Goal: Transaction & Acquisition: Purchase product/service

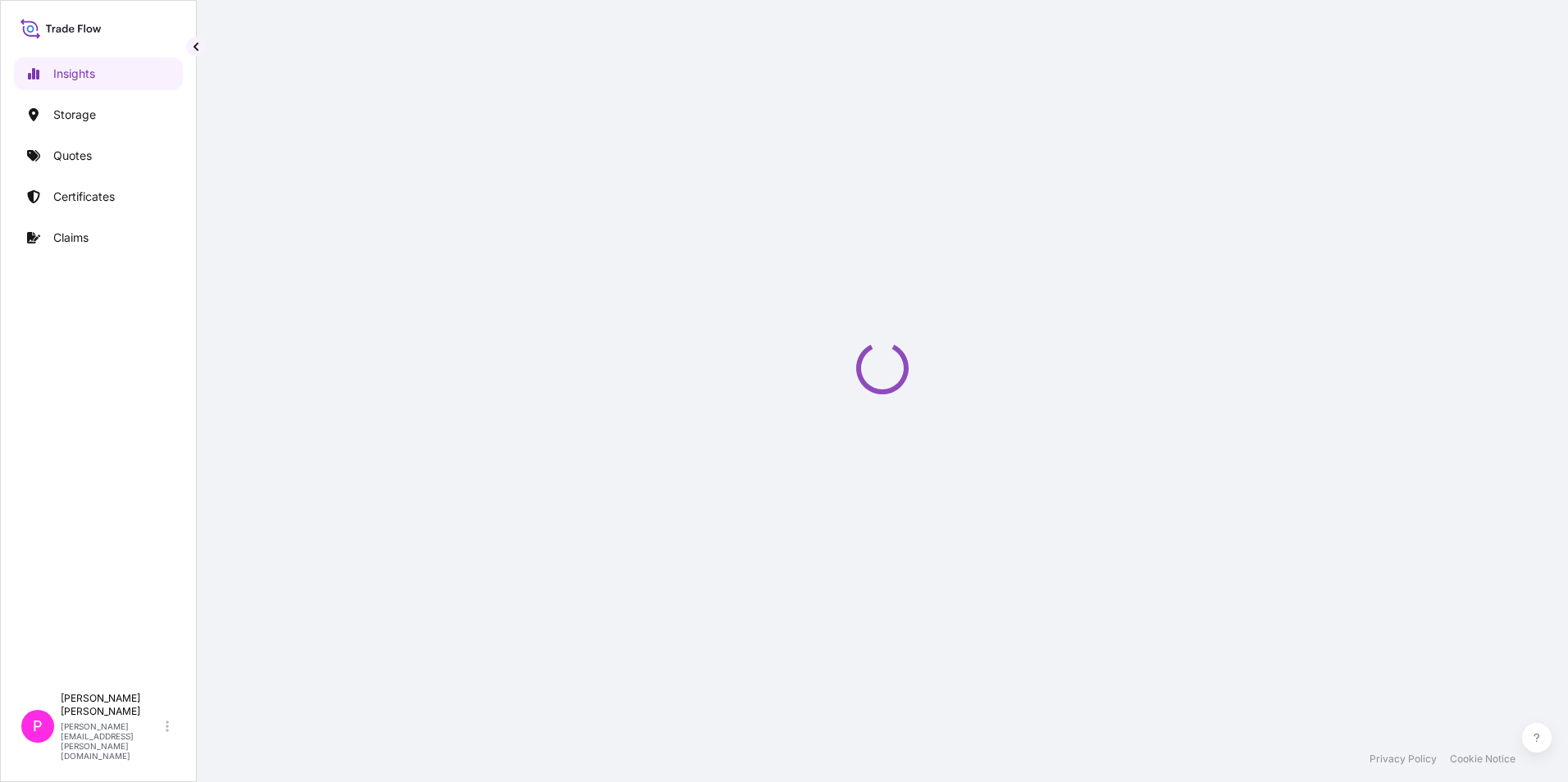
select select "2025"
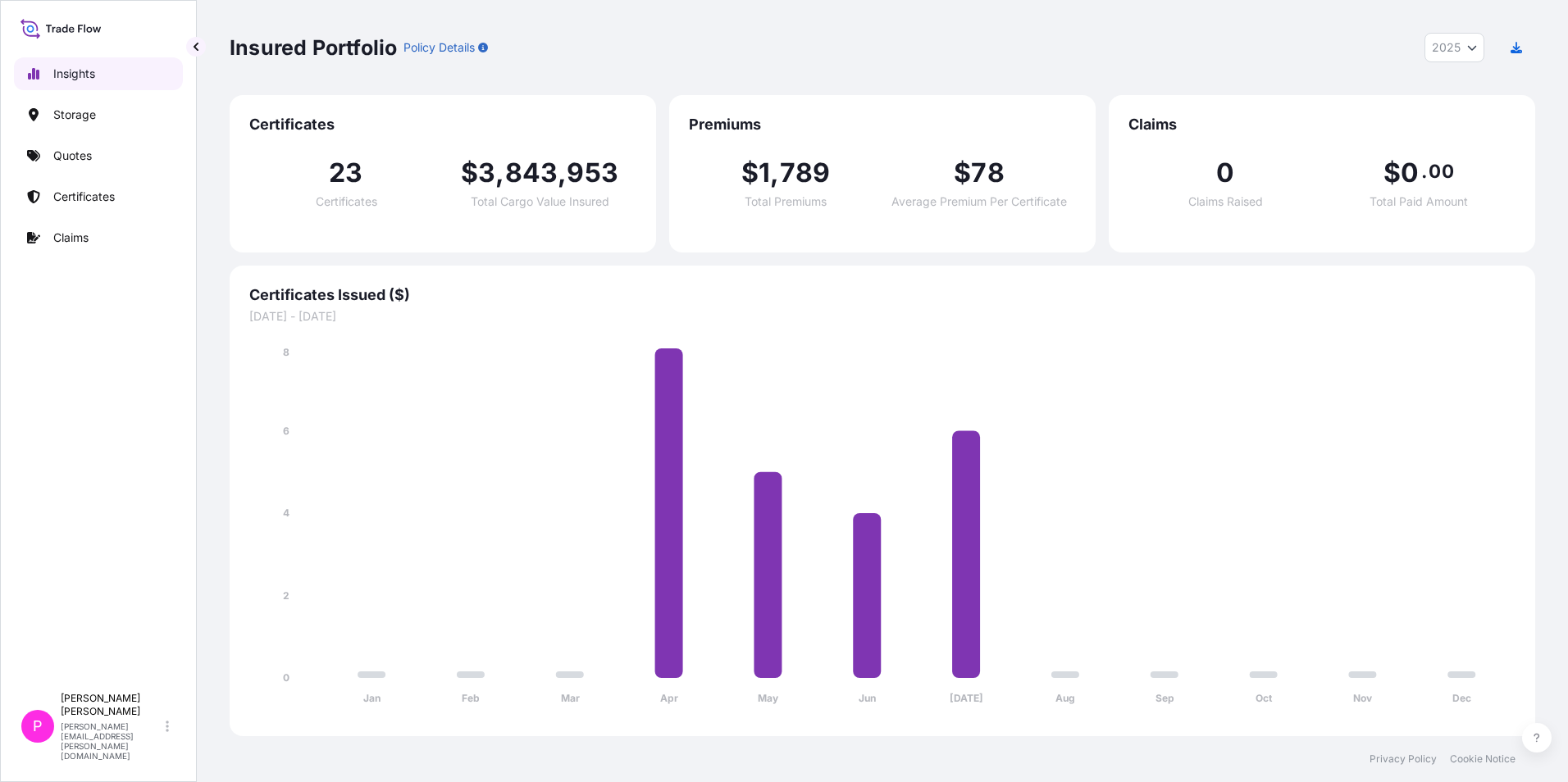
click at [155, 67] on link "Insights" at bounding box center [99, 73] width 169 height 33
click at [99, 199] on p "Certificates" at bounding box center [84, 196] width 61 height 16
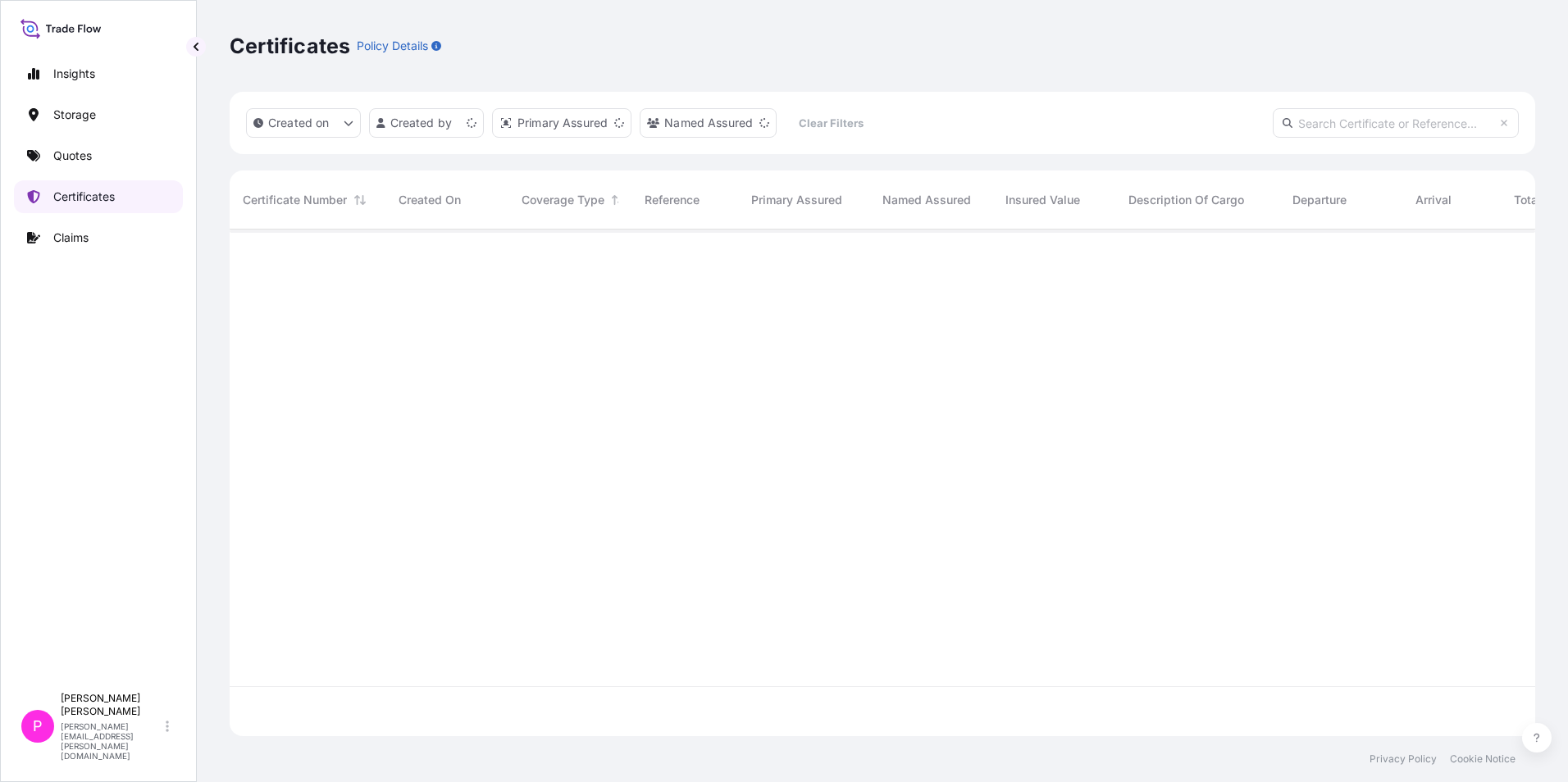
scroll to position [503, 1293]
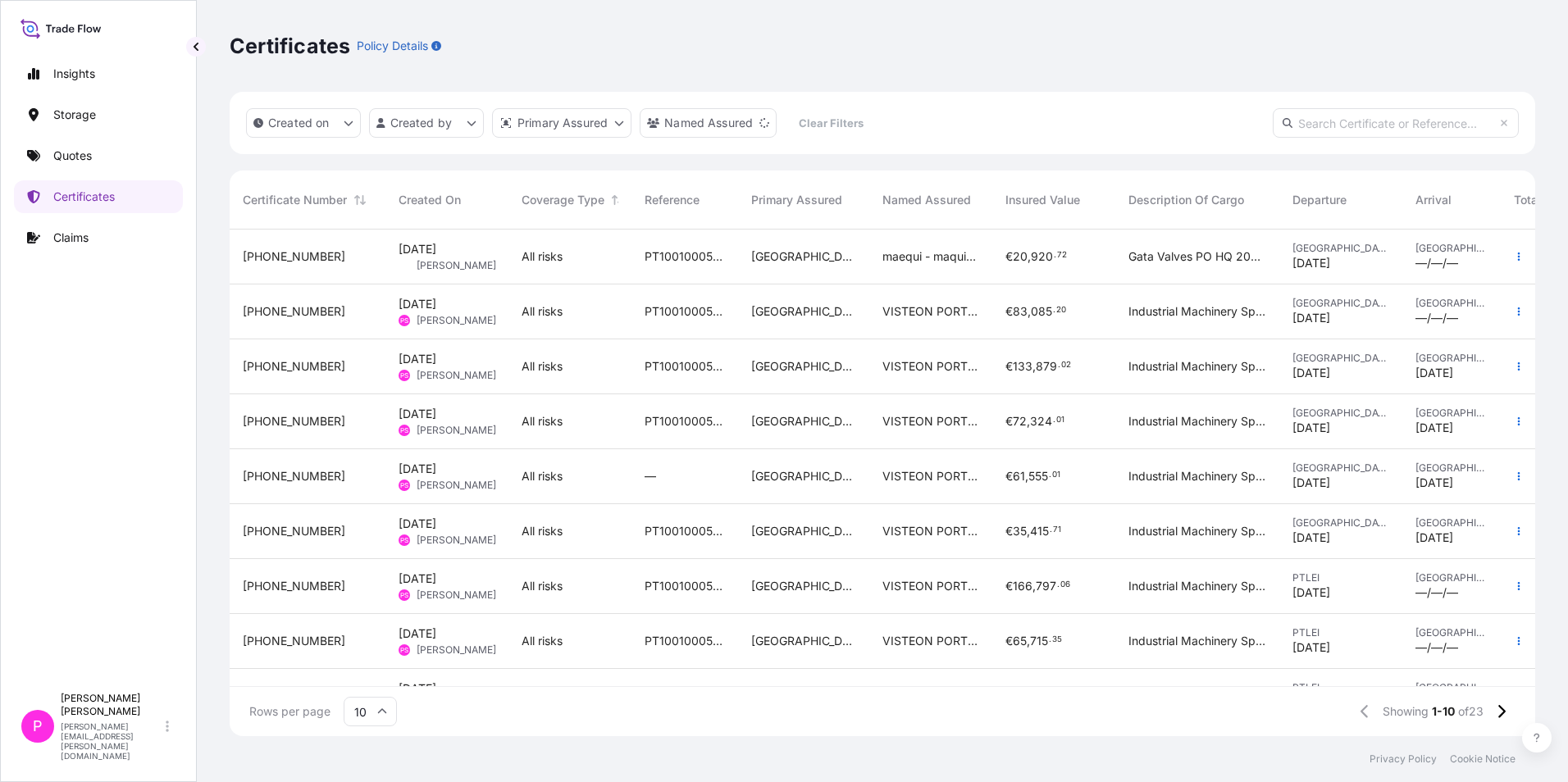
click at [1382, 122] on input "text" at bounding box center [1396, 122] width 246 height 29
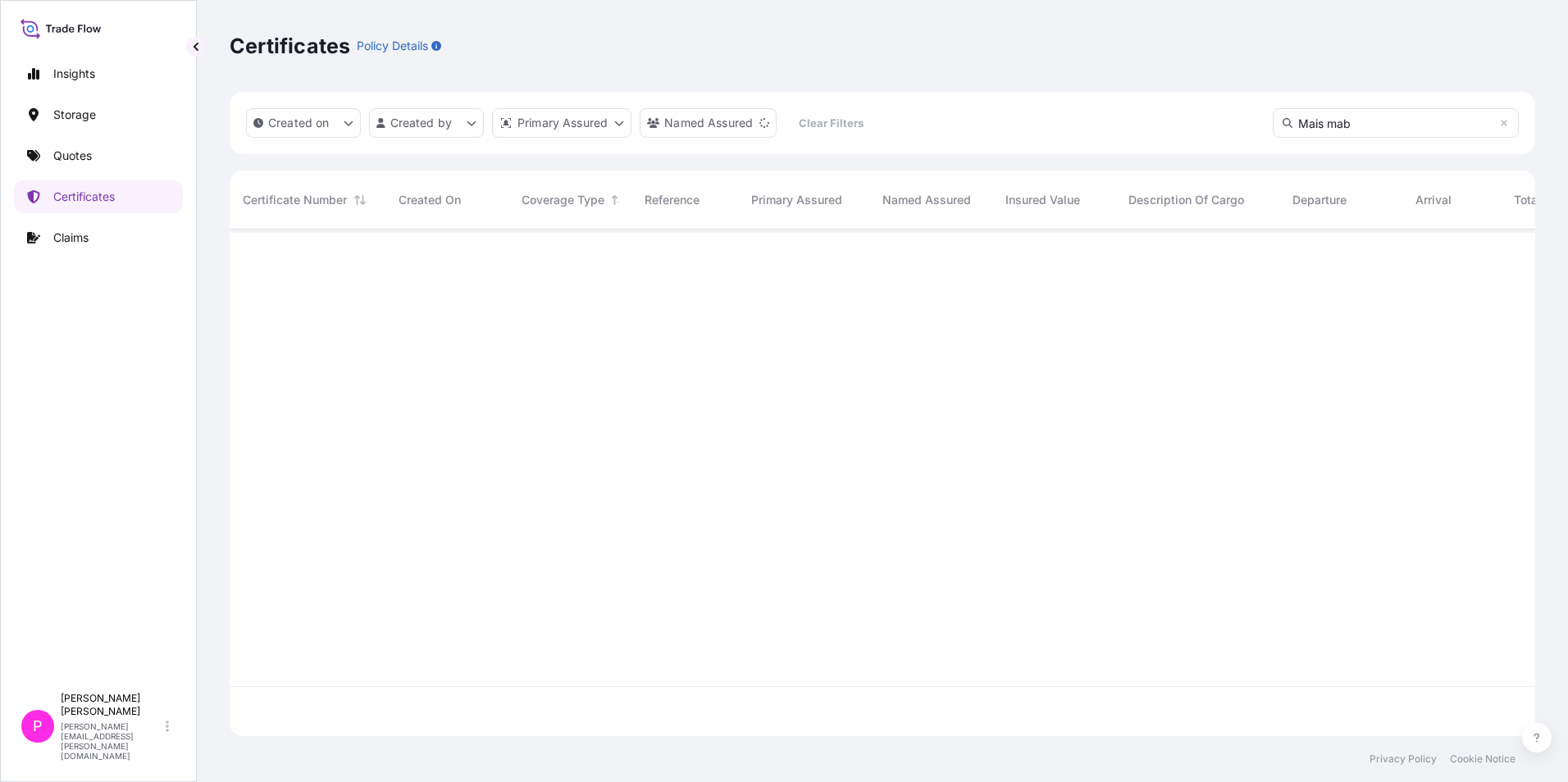
click at [1414, 122] on input "Mais mab" at bounding box center [1396, 122] width 246 height 29
type input "Mais"
click at [120, 156] on link "Quotes" at bounding box center [99, 155] width 169 height 33
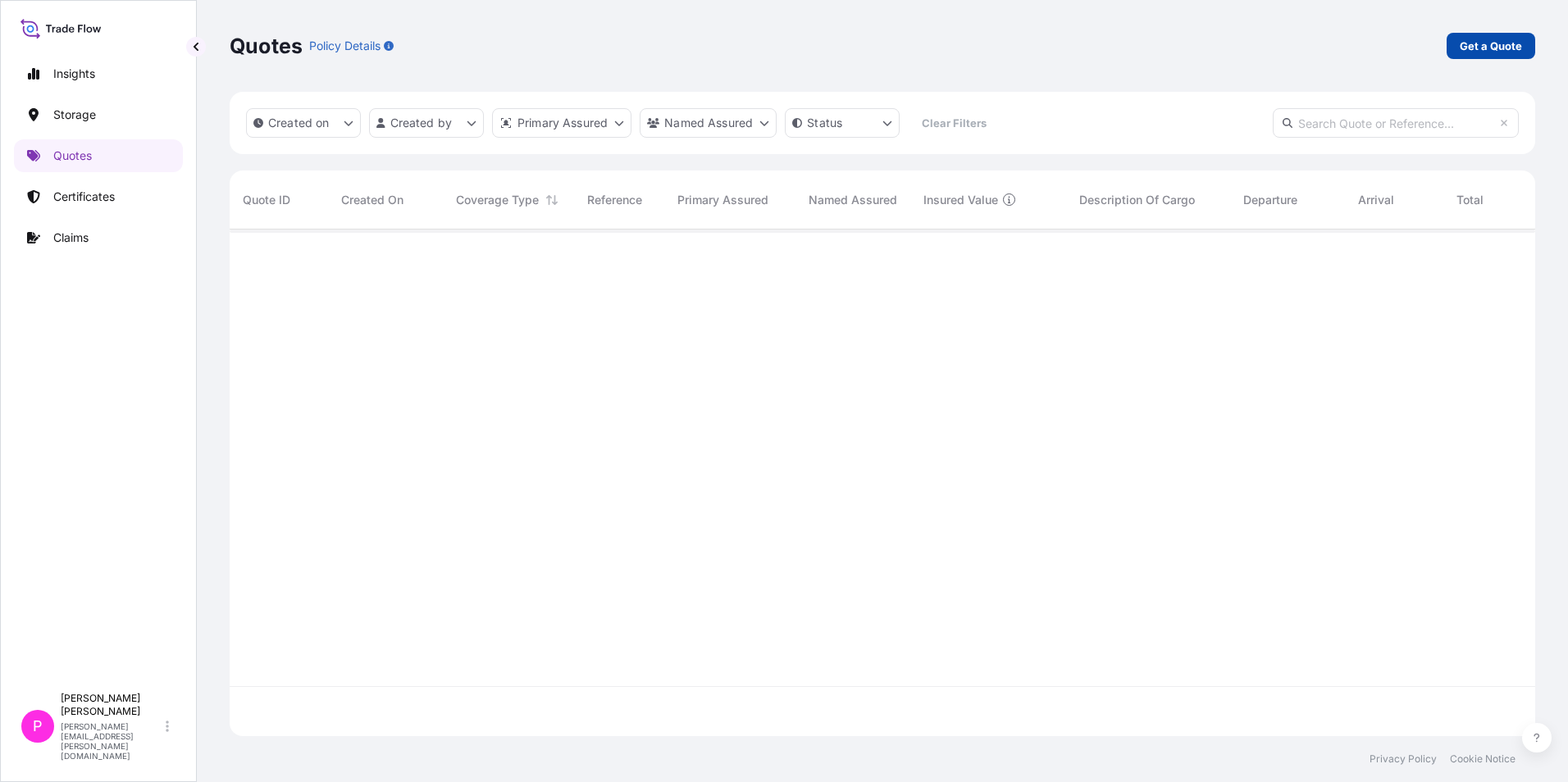
scroll to position [553, 1293]
click at [1507, 48] on p "Get a Quote" at bounding box center [1491, 45] width 62 height 16
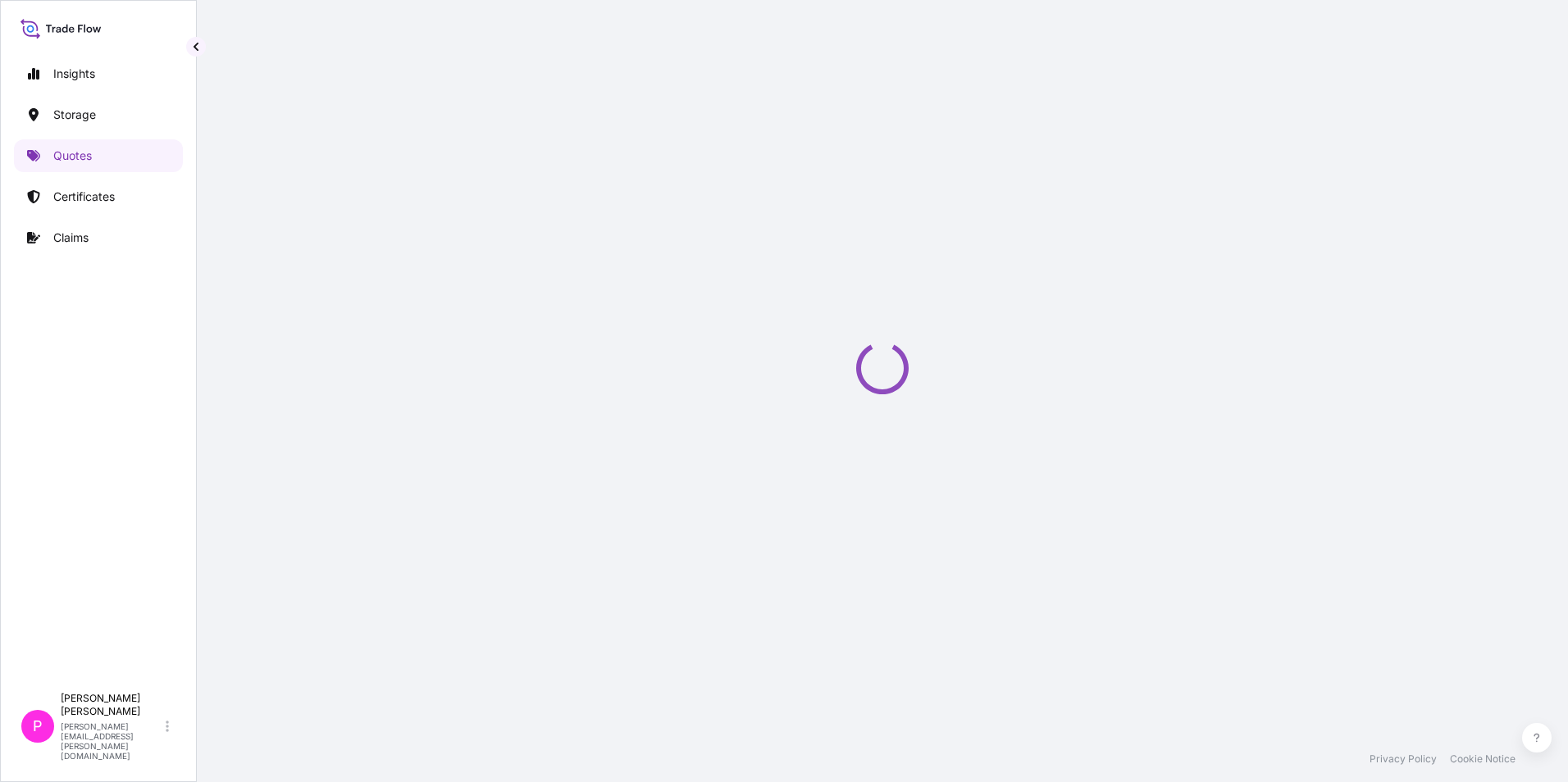
scroll to position [26, 0]
select select "Water"
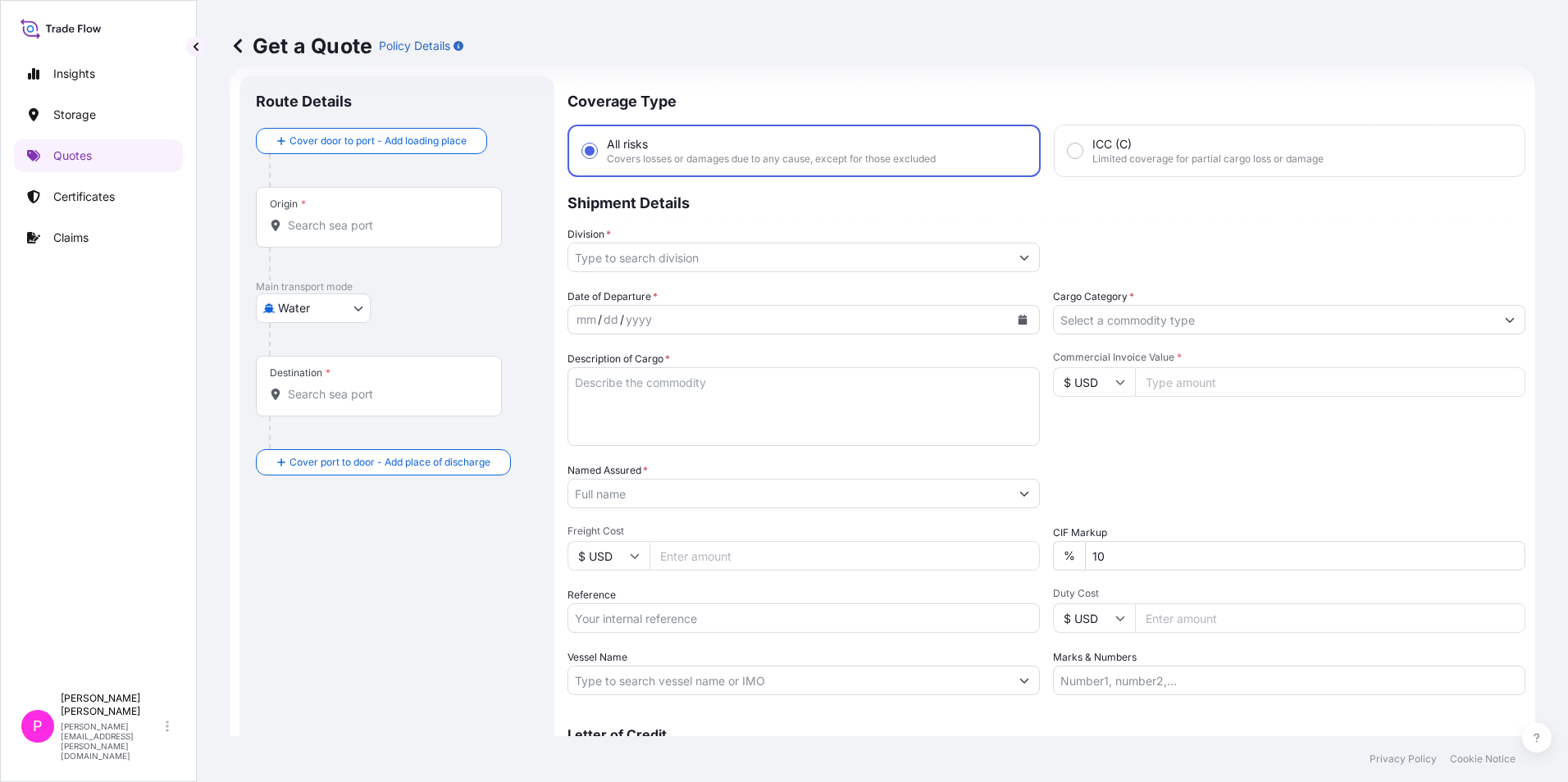
click at [360, 214] on div "Origin *" at bounding box center [378, 217] width 246 height 60
click at [360, 217] on input "Origin *" at bounding box center [385, 225] width 194 height 16
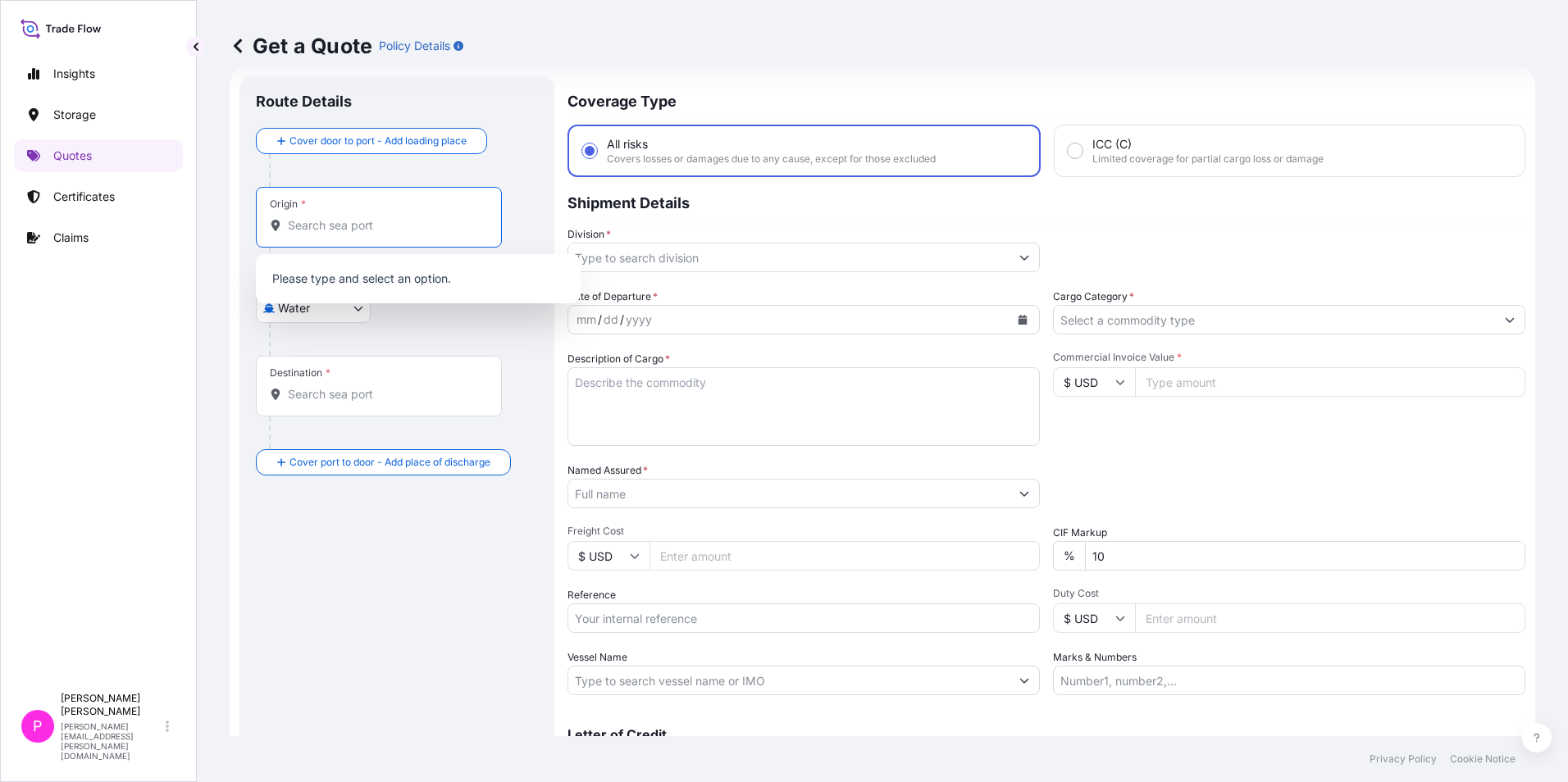
click at [360, 214] on div "Origin *" at bounding box center [378, 217] width 246 height 60
click at [360, 217] on input "Origin *" at bounding box center [385, 225] width 194 height 16
type input "Ñ"
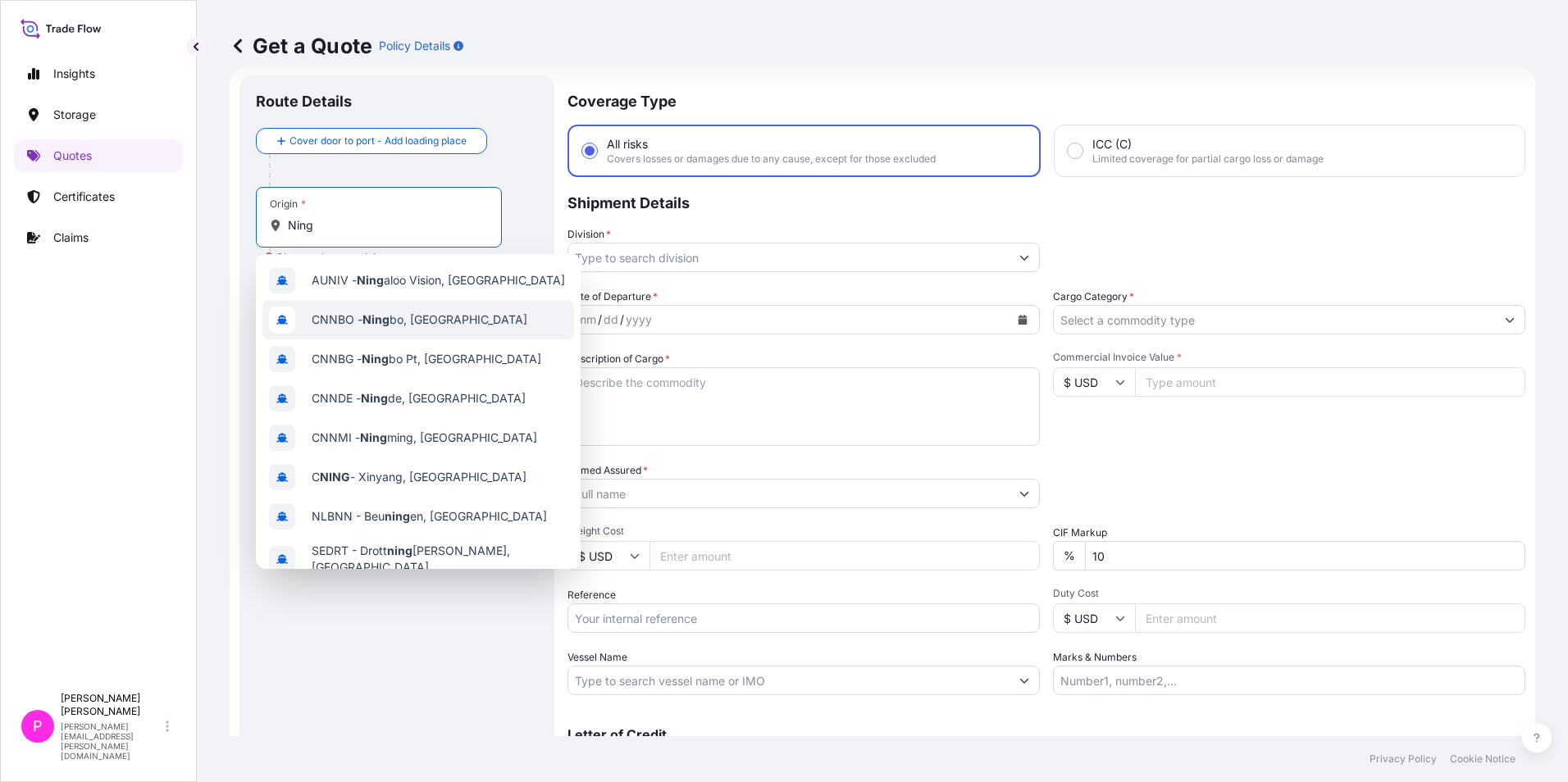
click at [402, 325] on span "CNNBO - [PERSON_NAME], [GEOGRAPHIC_DATA]" at bounding box center [419, 319] width 216 height 16
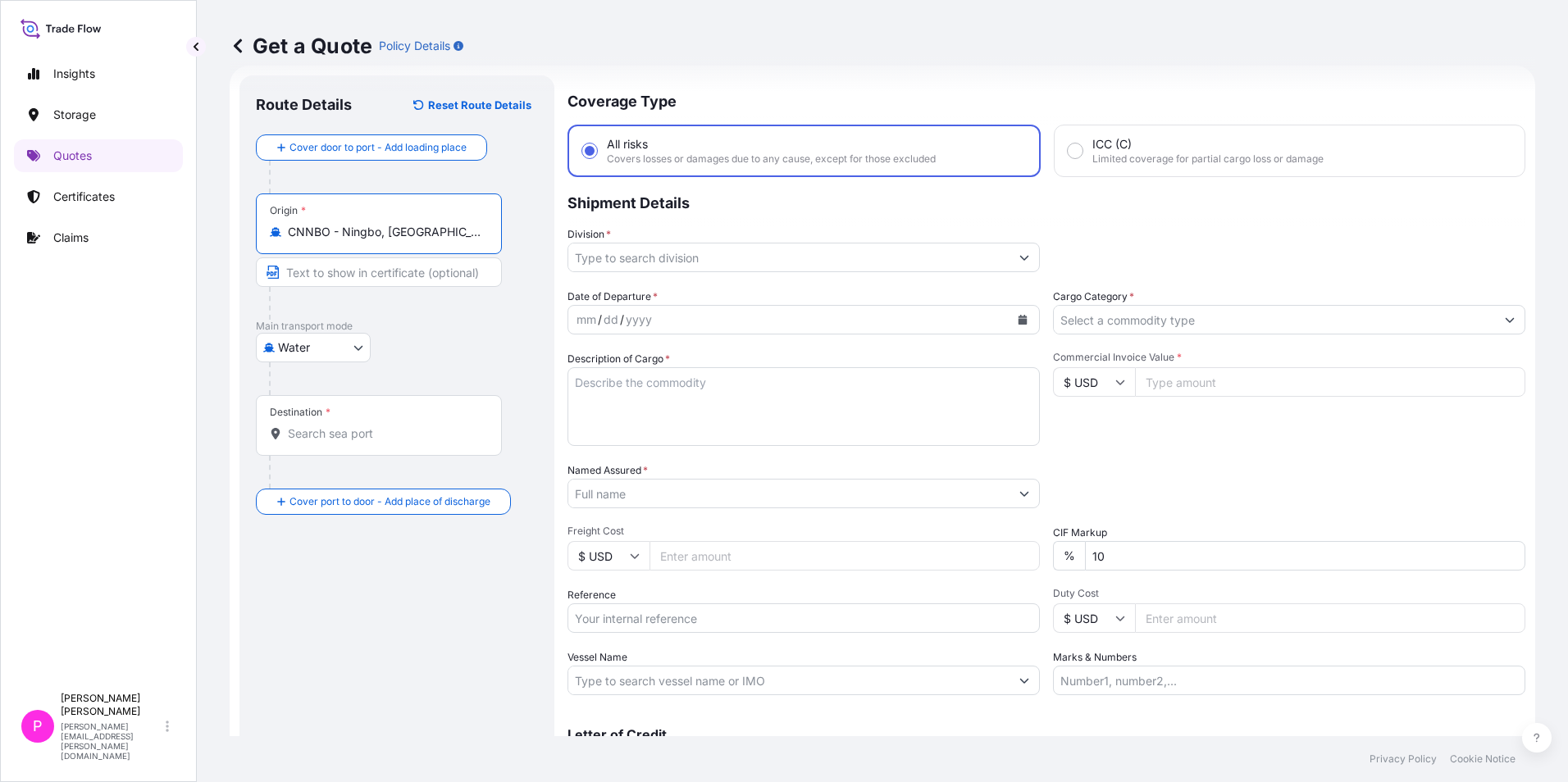
type input "CNNBO - Ningbo, [GEOGRAPHIC_DATA]"
click at [330, 420] on div "Destination *" at bounding box center [378, 425] width 246 height 60
click at [330, 425] on input "Destination *" at bounding box center [385, 433] width 194 height 16
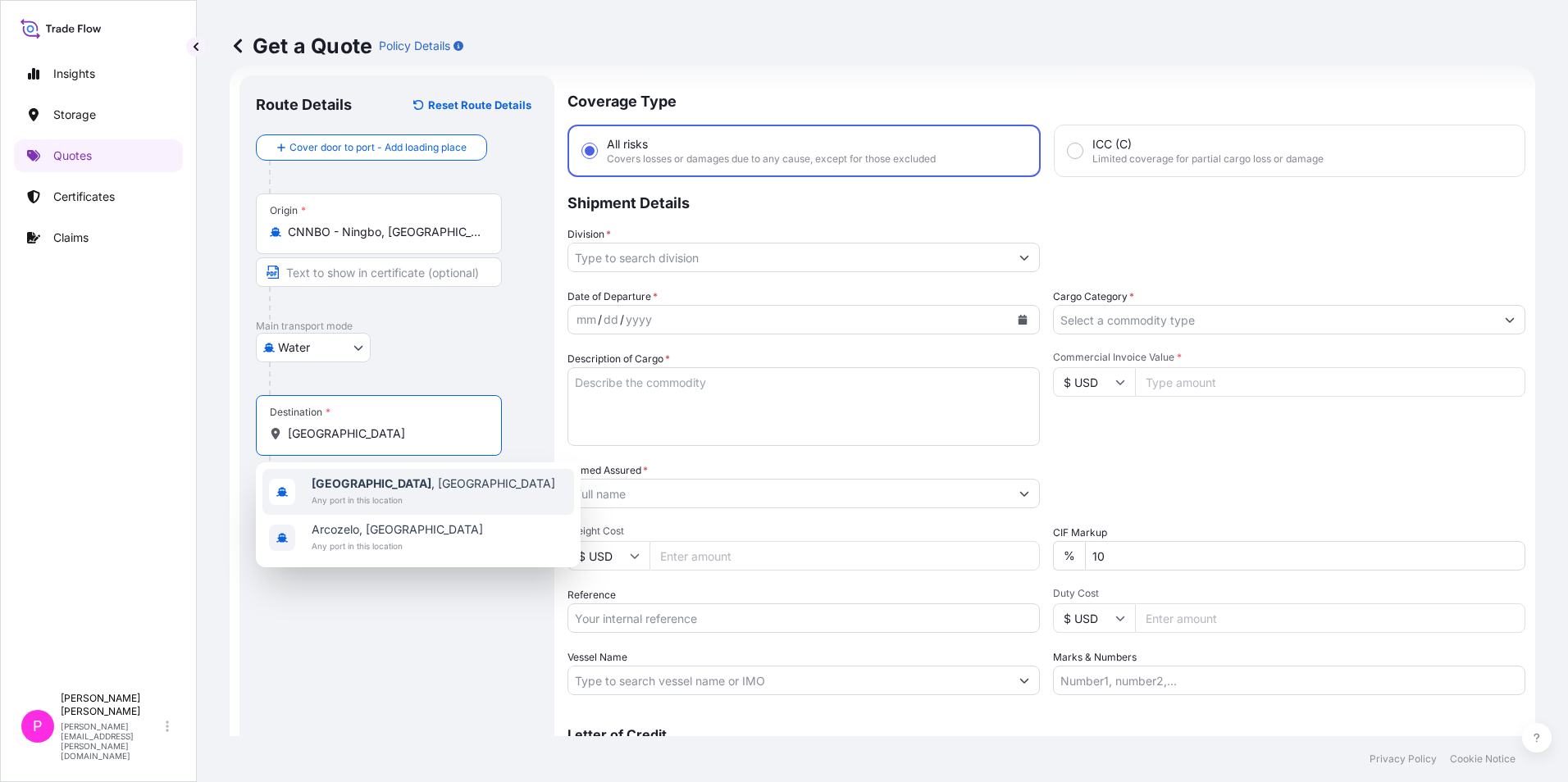
click at [413, 493] on span "Any port in this location" at bounding box center [433, 500] width 244 height 16
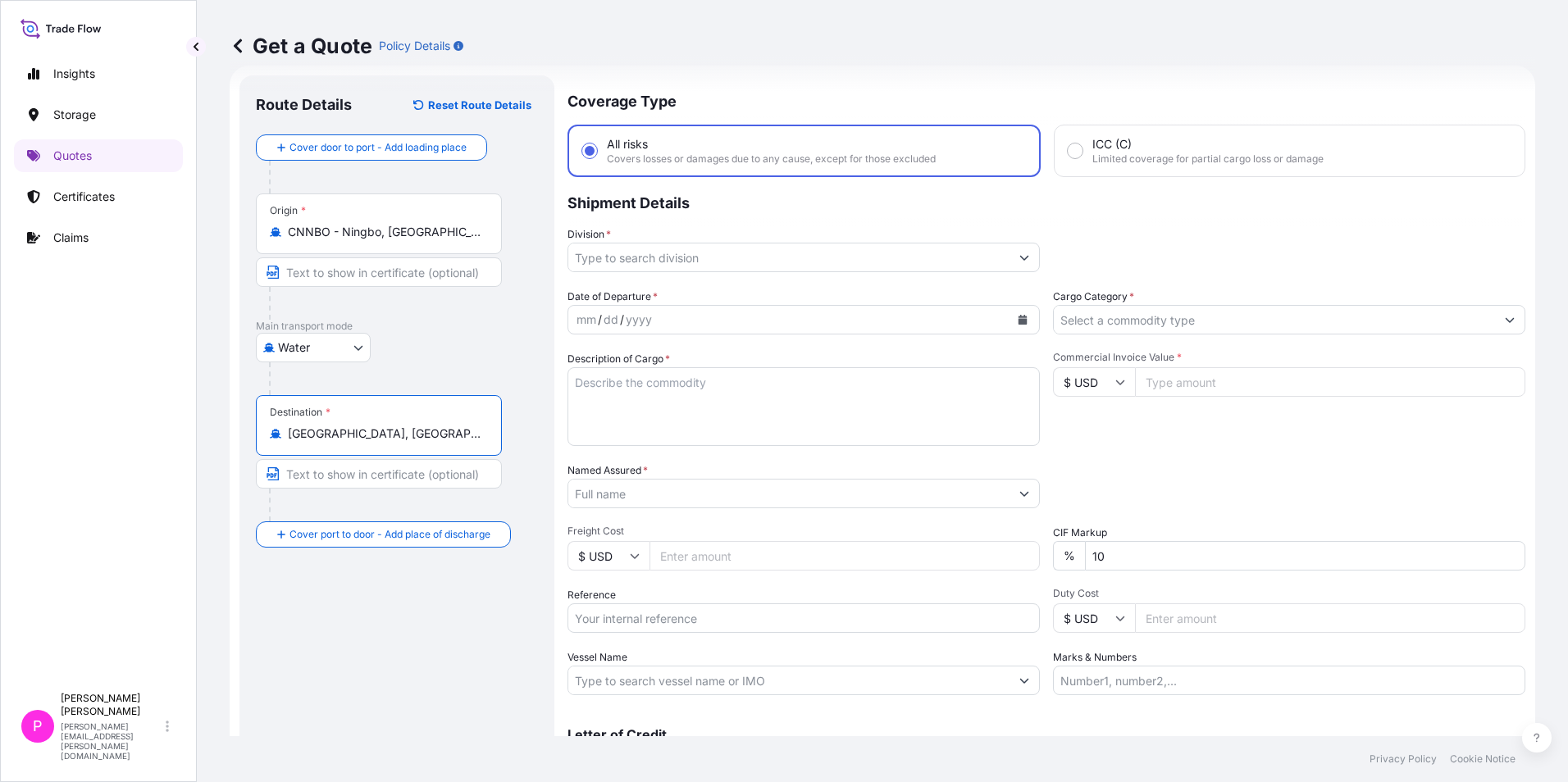
drag, startPoint x: 454, startPoint y: 433, endPoint x: 182, endPoint y: 438, distance: 272.0
click at [182, 438] on div "Insights Storage Quotes Certificates Claims P [PERSON_NAME] [PERSON_NAME][EMAIL…" at bounding box center [784, 391] width 1568 height 782
type input "PTLEI - Leixoes, [GEOGRAPHIC_DATA]"
click at [346, 628] on input "Place of Discharge" at bounding box center [385, 622] width 194 height 16
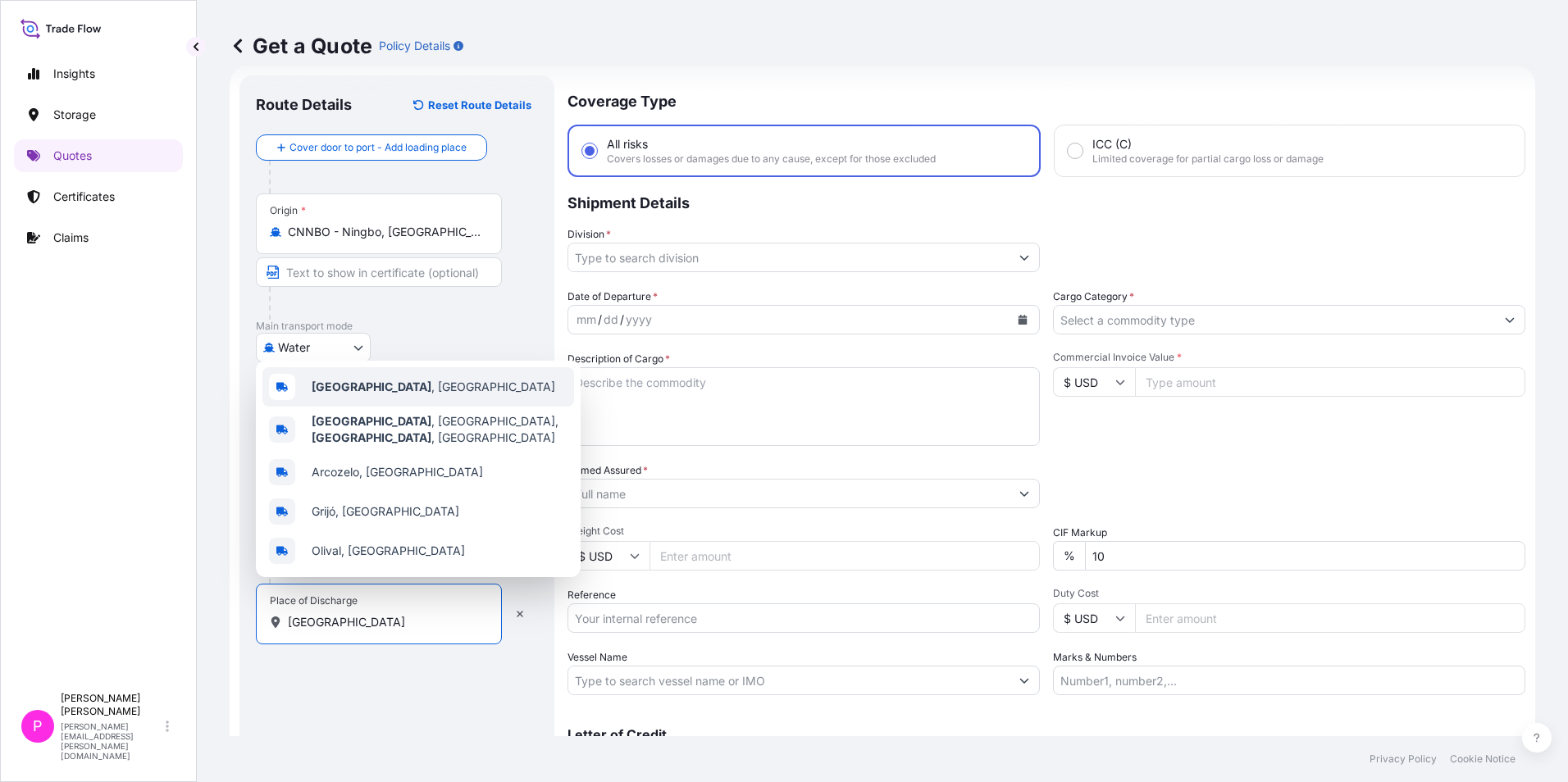
click at [414, 386] on span "[GEOGRAPHIC_DATA] , [GEOGRAPHIC_DATA]" at bounding box center [433, 387] width 244 height 16
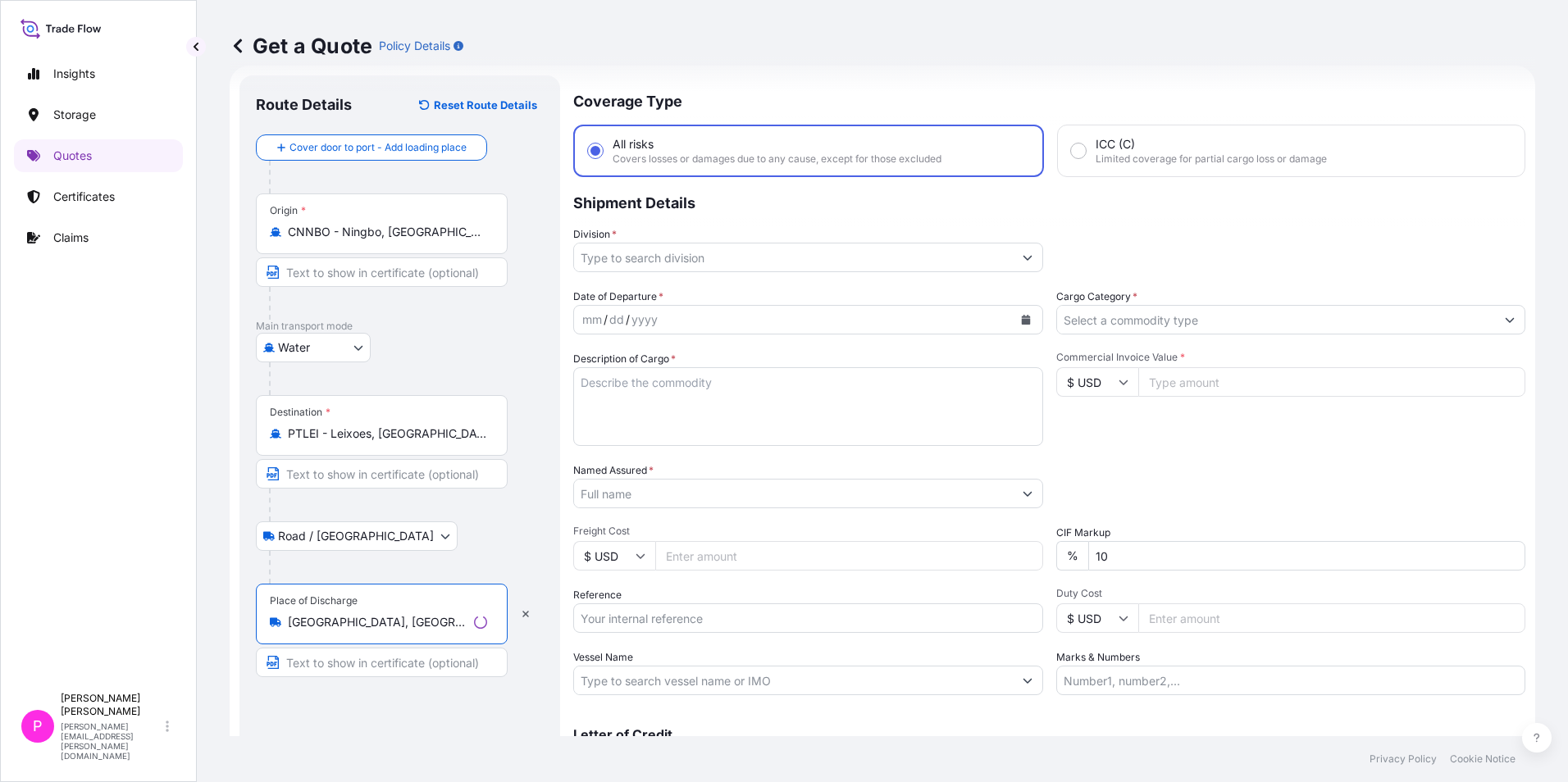
type input "[GEOGRAPHIC_DATA], [GEOGRAPHIC_DATA]"
click at [664, 246] on input "Division *" at bounding box center [793, 257] width 439 height 29
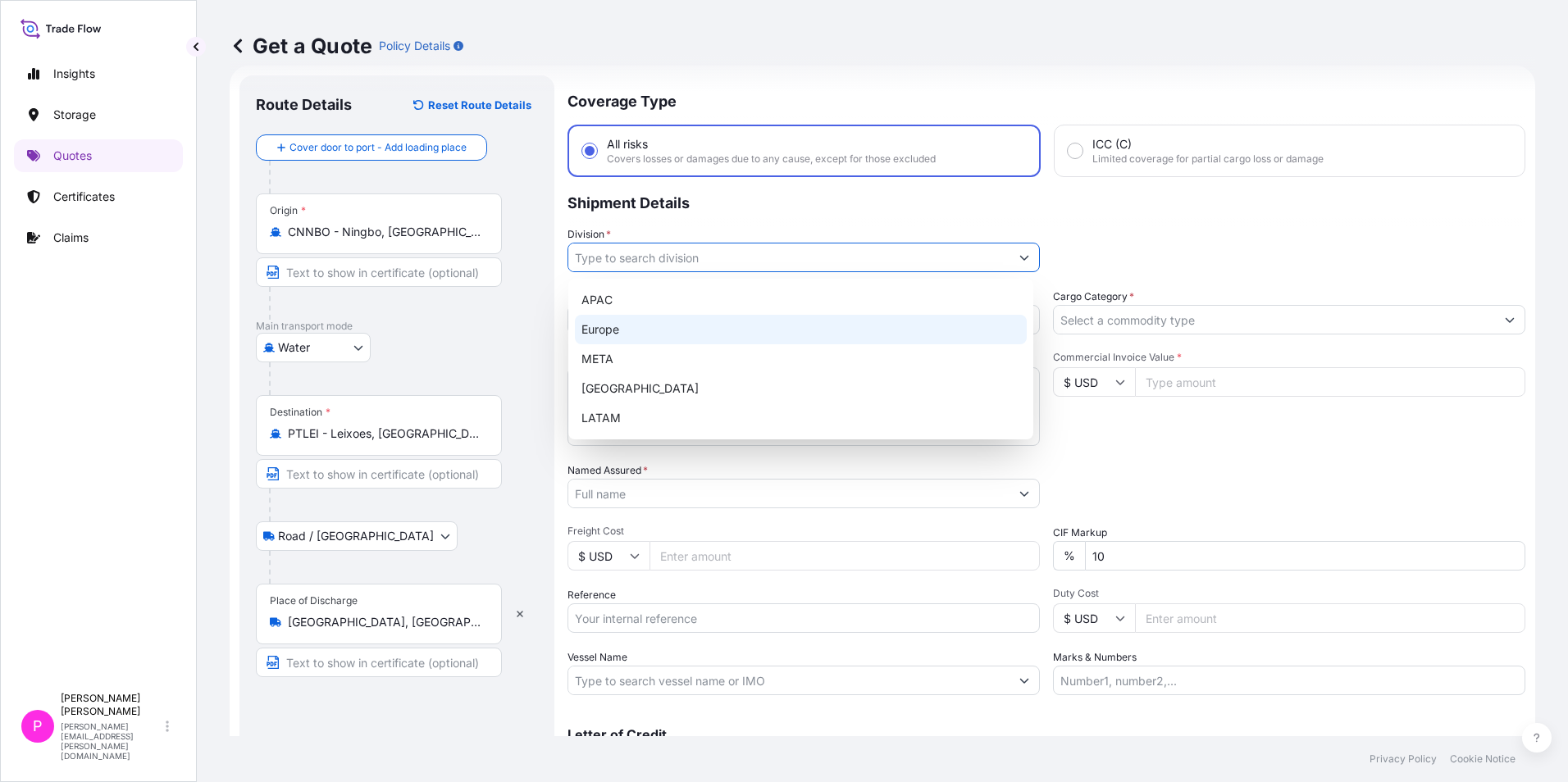
click at [620, 329] on div "Europe" at bounding box center [801, 329] width 452 height 29
type input "Europe"
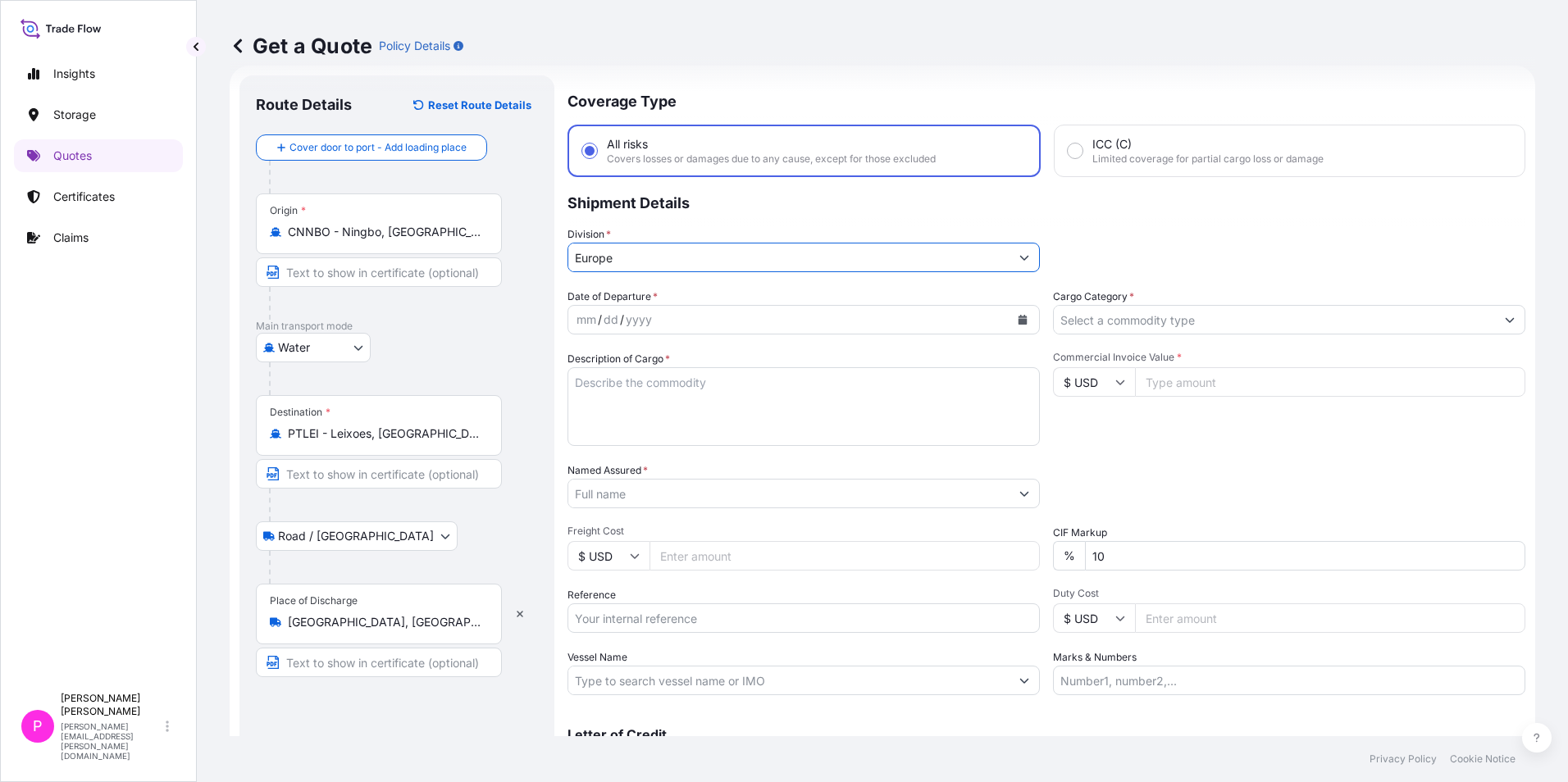
click at [680, 310] on div "mm / dd / yyyy" at bounding box center [789, 319] width 441 height 29
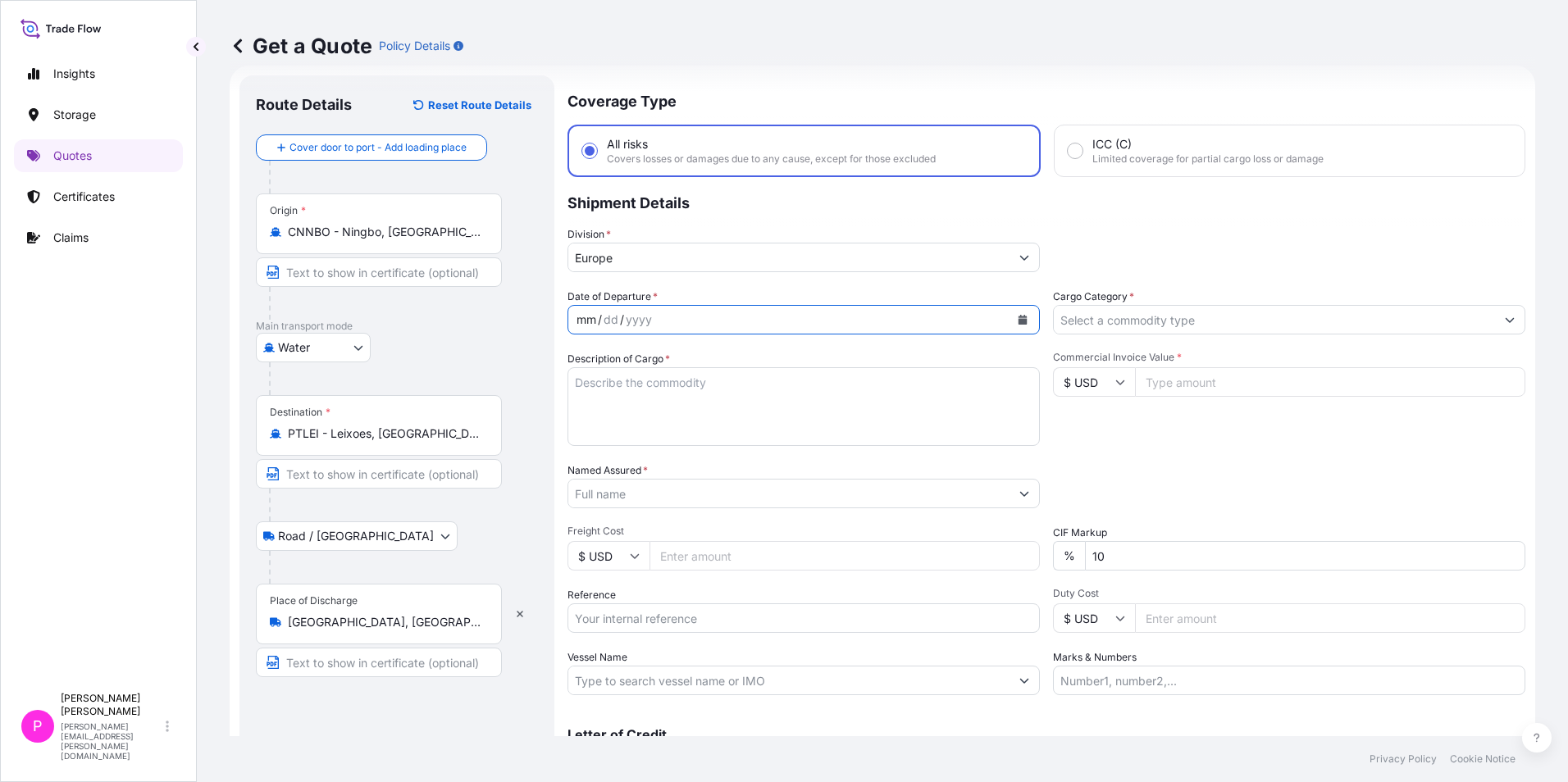
click at [672, 320] on div "mm / dd / yyyy" at bounding box center [789, 319] width 441 height 29
click at [596, 320] on div "mm" at bounding box center [586, 319] width 23 height 20
click at [585, 317] on div "/" at bounding box center [586, 319] width 4 height 20
click at [1262, 312] on input "Cargo Category *" at bounding box center [1274, 319] width 441 height 29
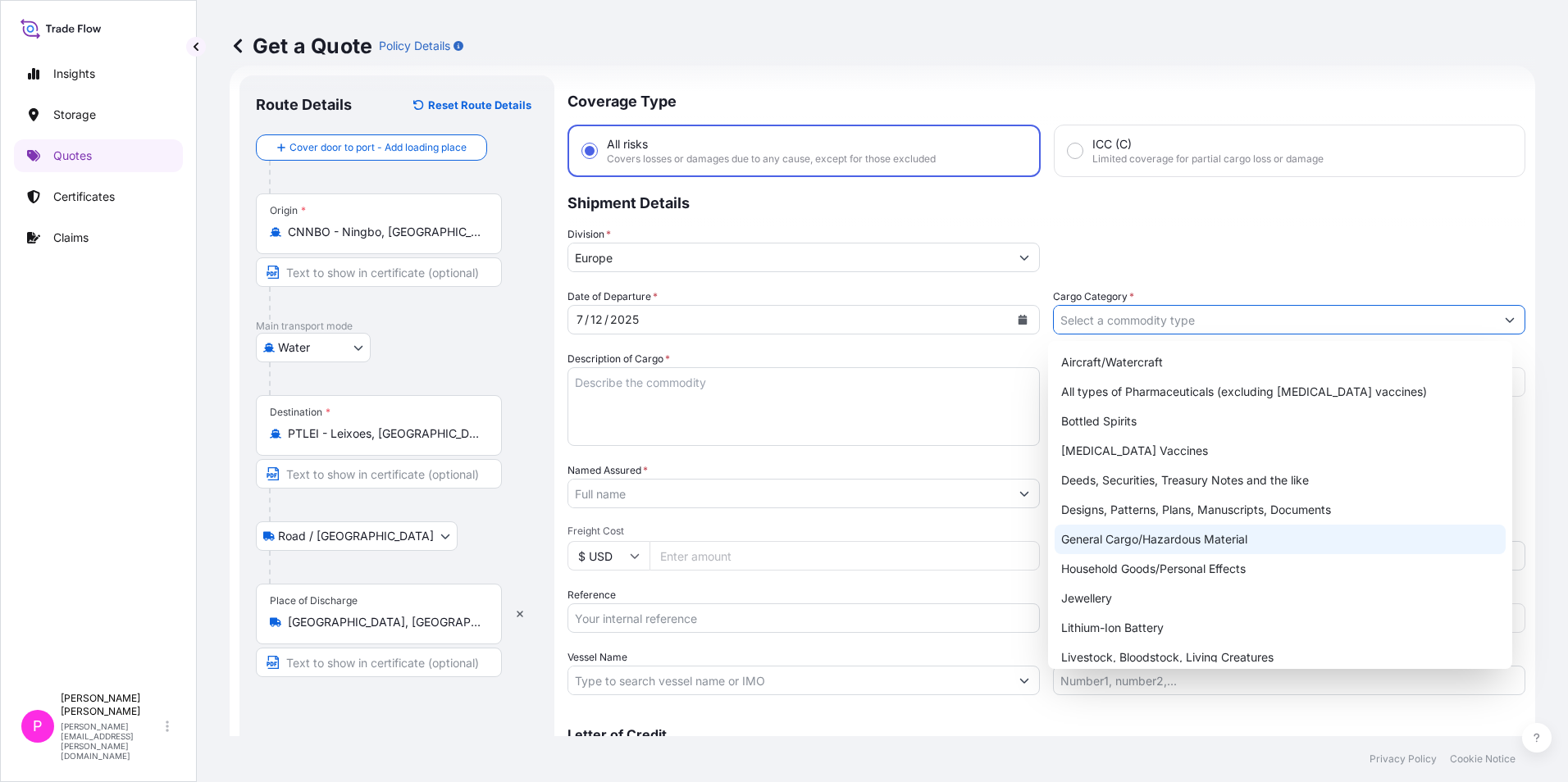
click at [1253, 531] on div "General Cargo/Hazardous Material" at bounding box center [1281, 539] width 452 height 29
type input "General Cargo/Hazardous Material"
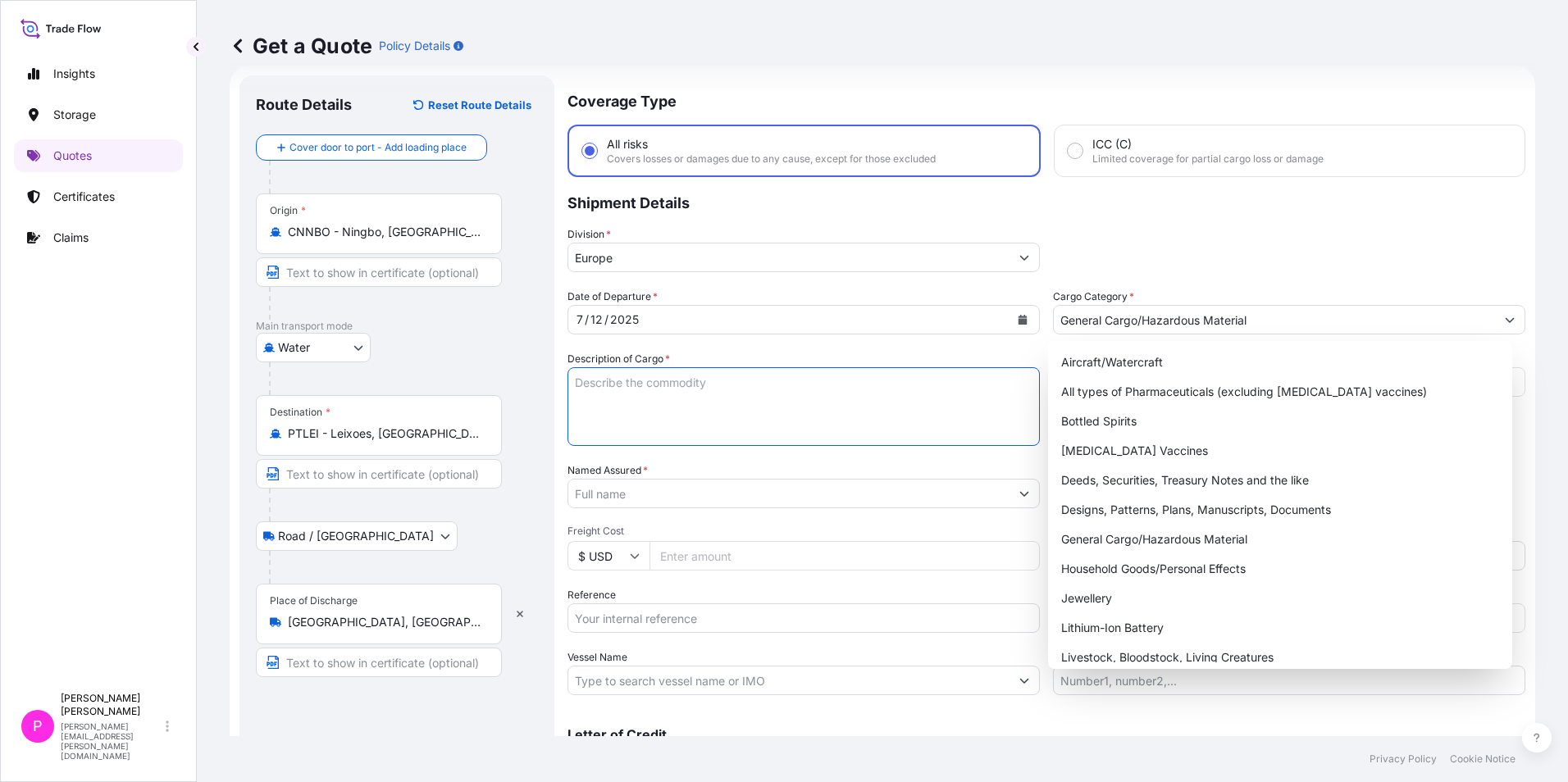
click at [752, 403] on textarea "Description of Cargo *" at bounding box center [804, 407] width 472 height 79
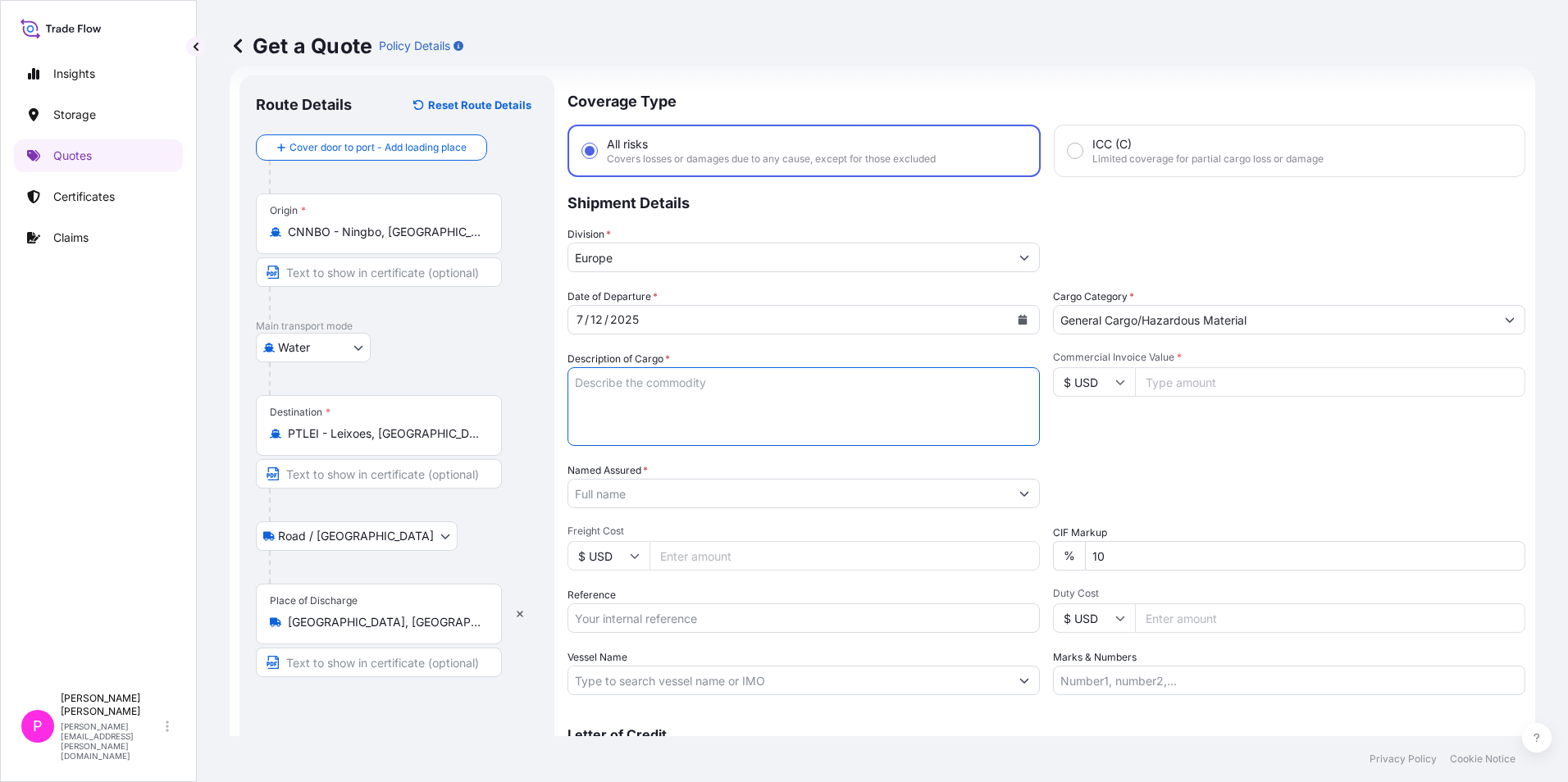
paste textarea "BALL POINT PEN WATER COLOR PEN HIGH LIGHTER WHITE BOARD MARKER PERMANENT MARKER"
type textarea "BALL POINT PEN WATER COLOR PEN HIGH LIGHTER WHITE BOARD MARKER PERMANENT MARKER"
click at [654, 497] on input "Named Assured *" at bounding box center [789, 493] width 441 height 29
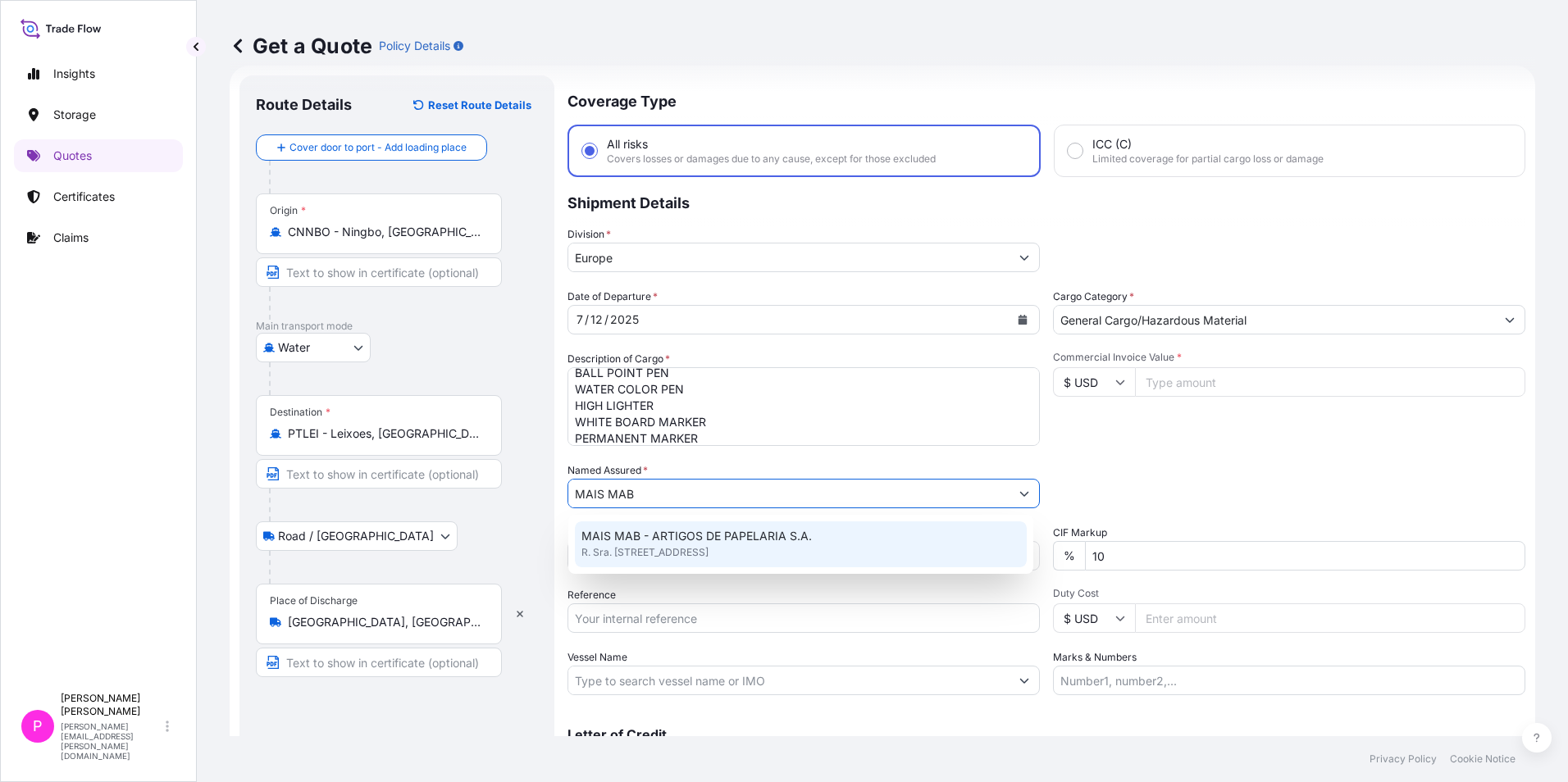
click at [676, 553] on span "R. Sra. [STREET_ADDRESS]" at bounding box center [645, 552] width 127 height 16
type input "MAIS MAB - ARTIGOS DE PAPELARIA S.A."
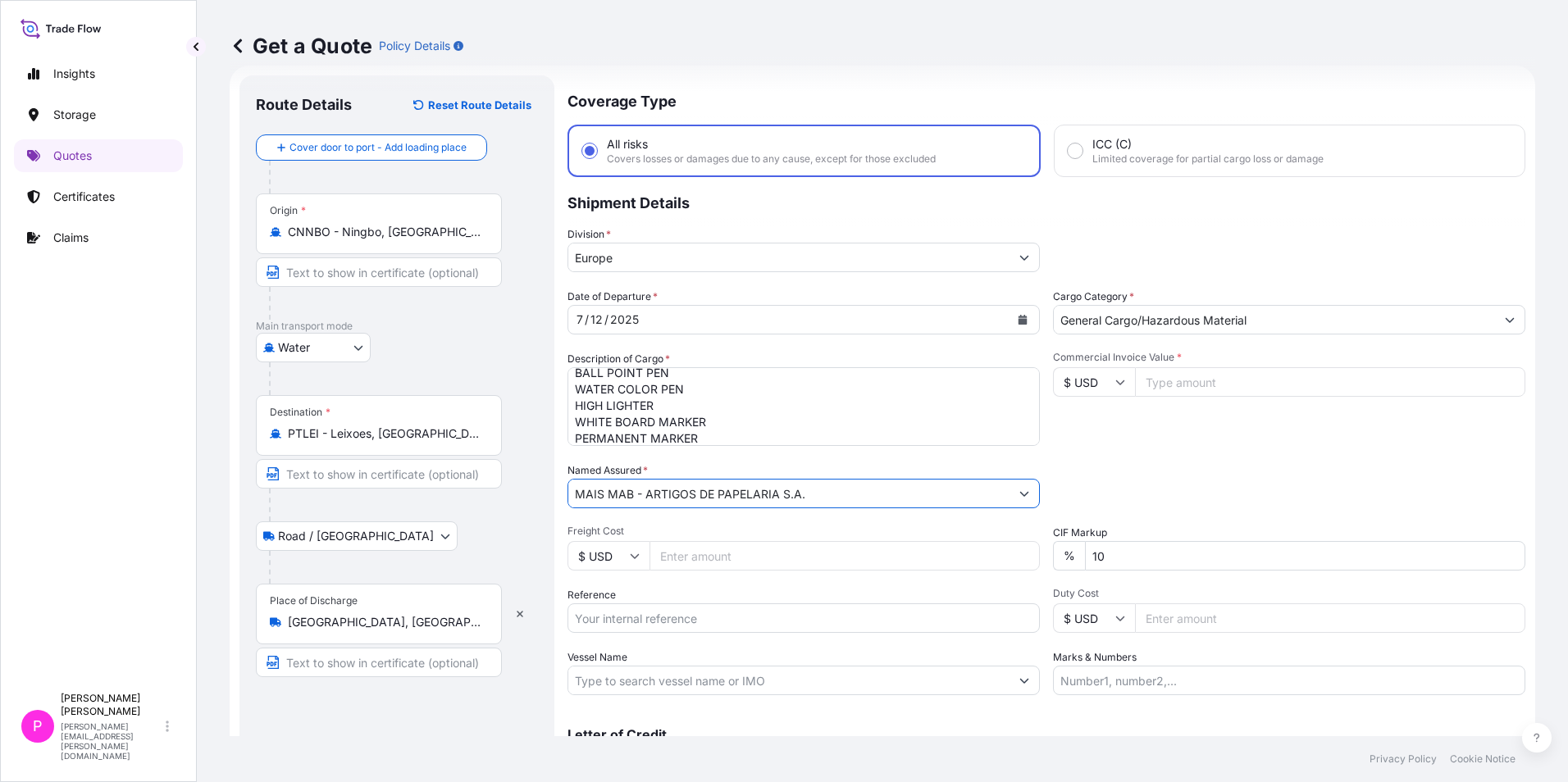
drag, startPoint x: 637, startPoint y: 494, endPoint x: 568, endPoint y: 488, distance: 69.3
click at [568, 488] on input "MAIS MAB - ARTIGOS DE PAPELARIA S.A." at bounding box center [789, 493] width 441 height 29
click at [82, 199] on p "Certificates" at bounding box center [84, 196] width 61 height 16
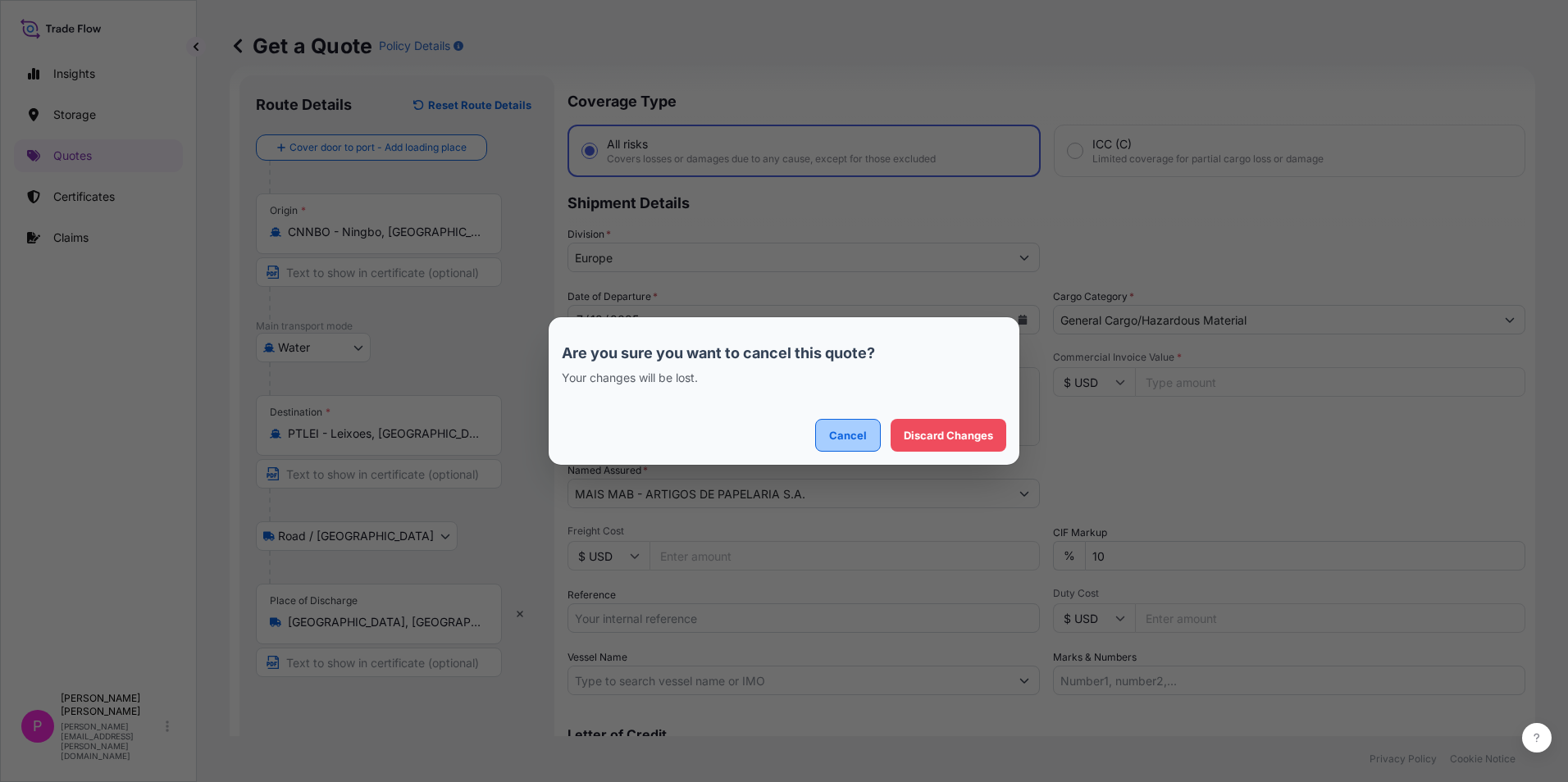
click at [840, 449] on button "Cancel" at bounding box center [848, 435] width 66 height 33
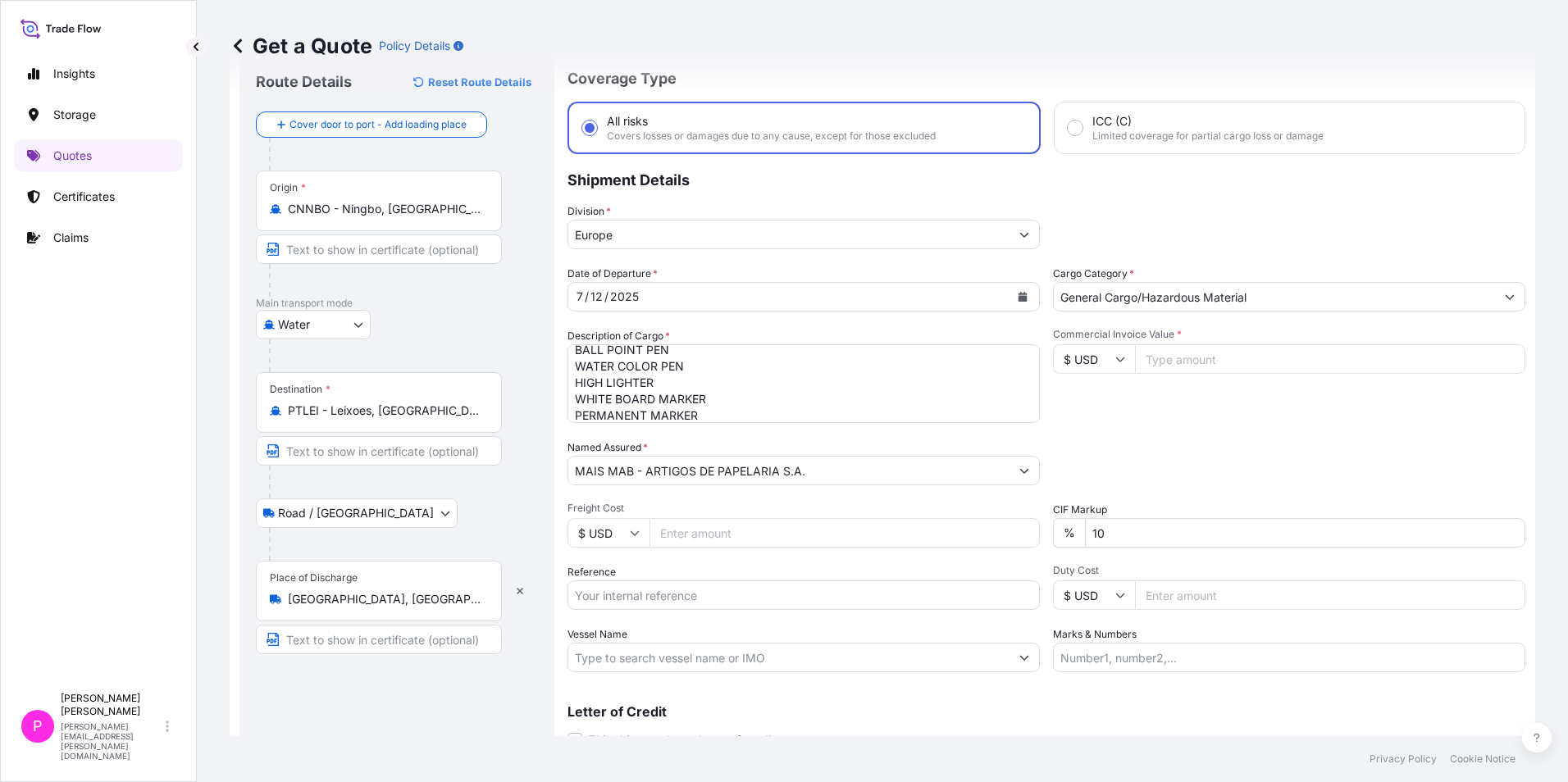
scroll to position [0, 0]
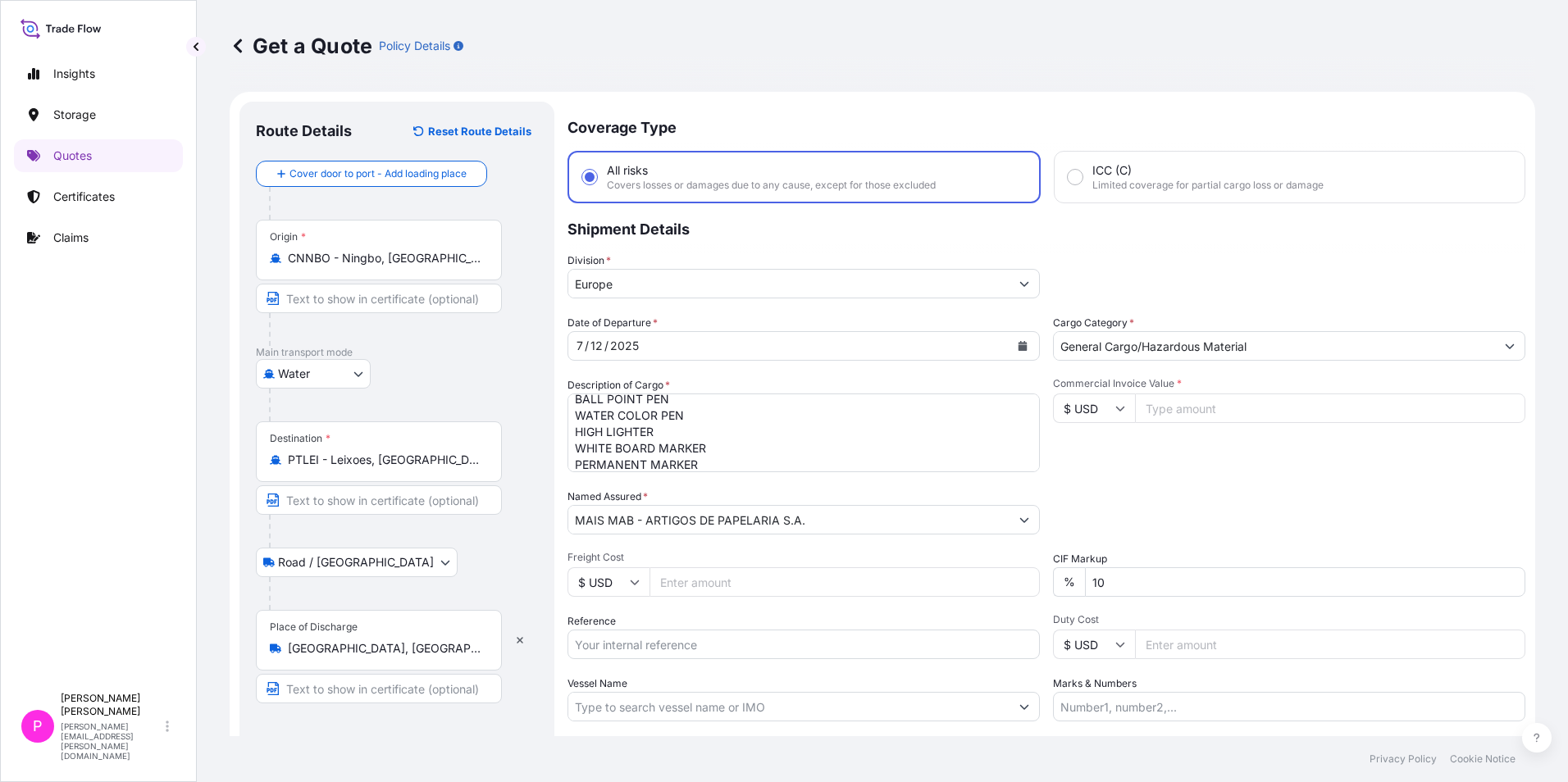
click at [697, 582] on input "Freight Cost" at bounding box center [844, 582] width 391 height 29
type input "1205"
click at [1150, 578] on input "10" at bounding box center [1305, 582] width 440 height 29
click at [1171, 406] on input "Commercial Invoice Value *" at bounding box center [1330, 407] width 391 height 29
click at [1203, 400] on input "Commercial Invoice Value *" at bounding box center [1330, 407] width 391 height 29
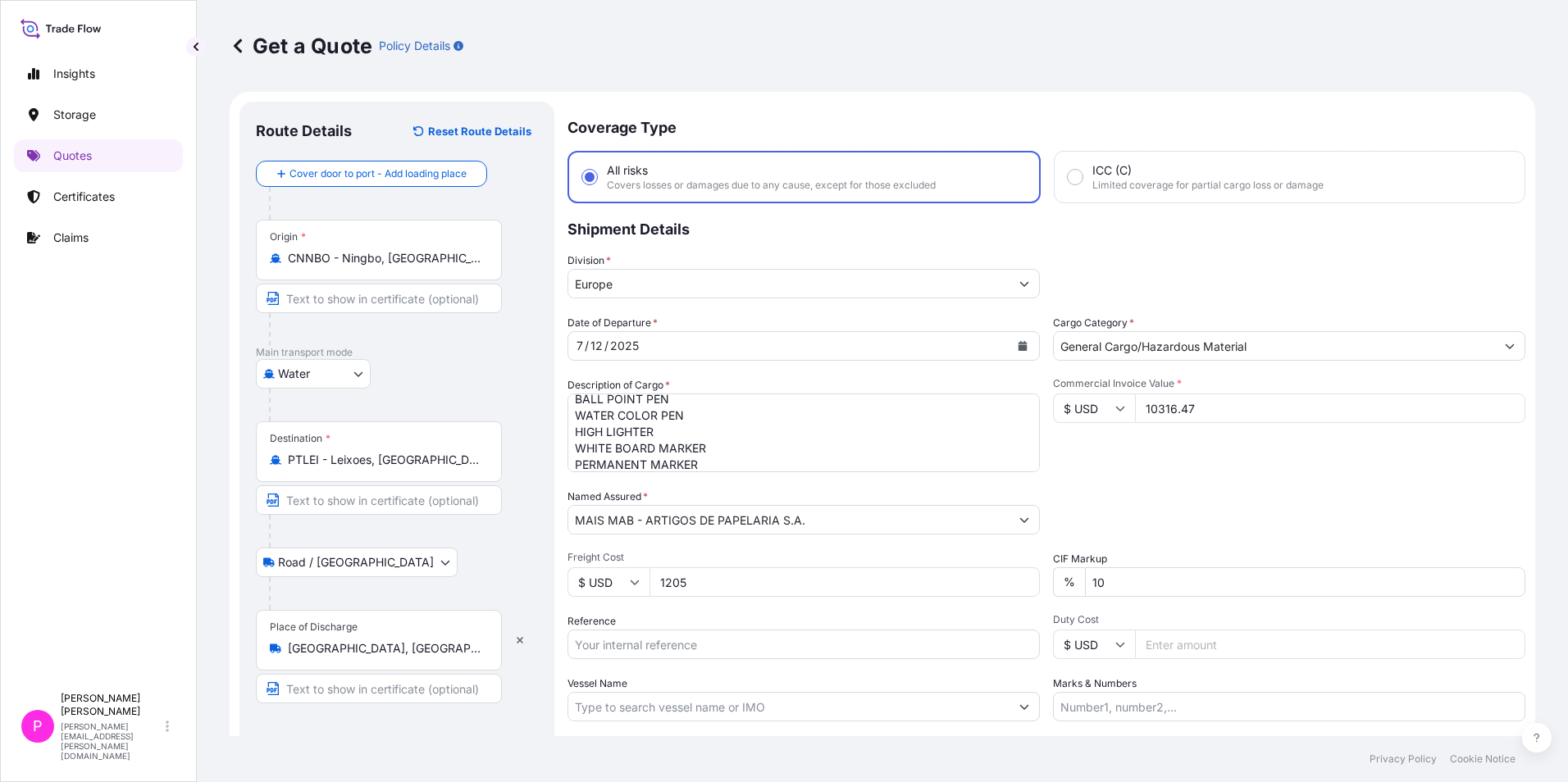
type input "10316.47"
drag, startPoint x: 1356, startPoint y: 516, endPoint x: 1310, endPoint y: 514, distance: 46.0
click at [1354, 516] on div "Packing Category Type to search a container mode Please select a primary mode o…" at bounding box center [1289, 511] width 472 height 46
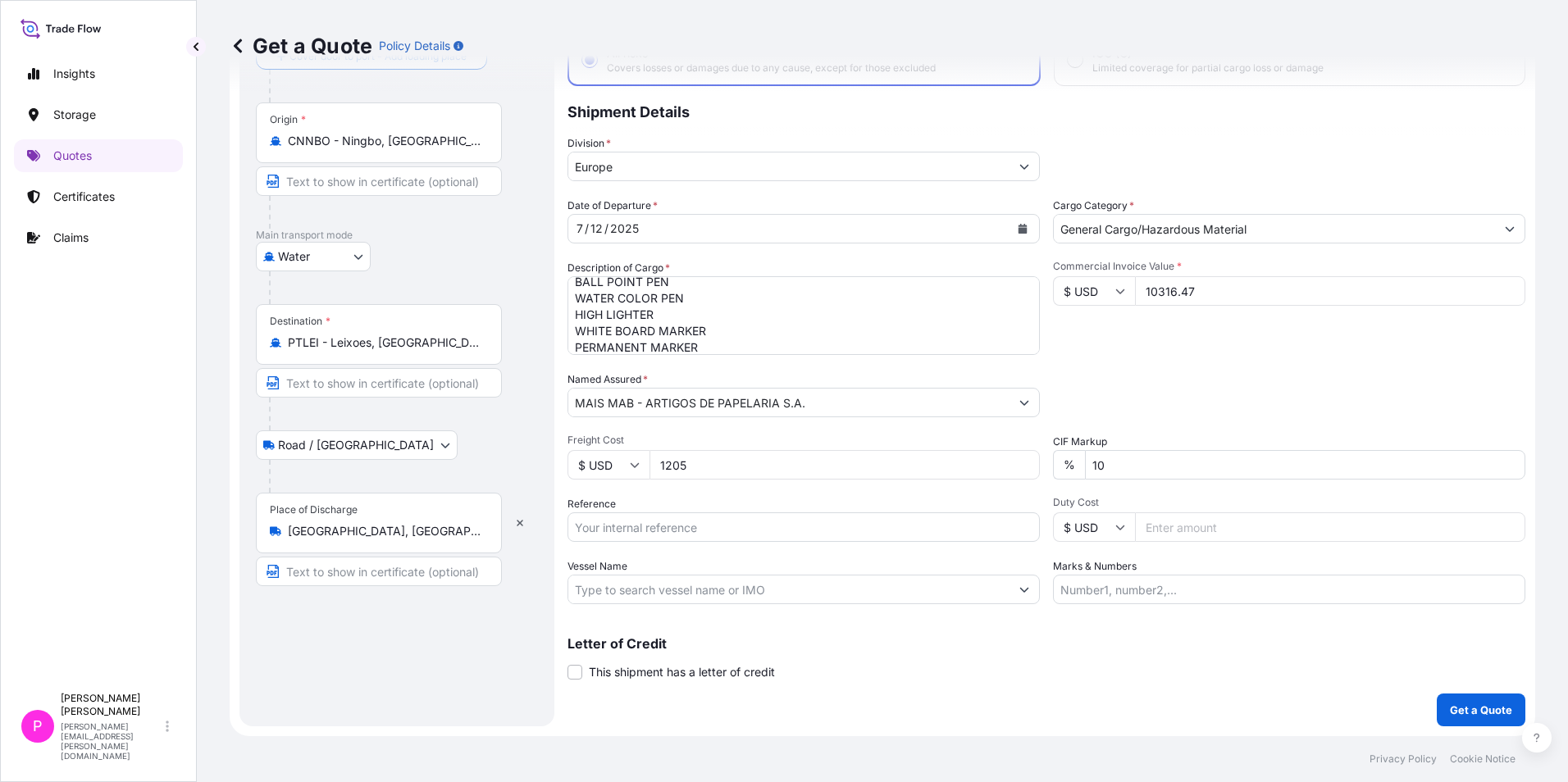
click at [659, 594] on input "Vessel Name" at bounding box center [789, 589] width 441 height 29
click at [810, 656] on div "Letter of Credit This shipment has a letter of credit Letter of credit * Letter…" at bounding box center [1047, 659] width 958 height 43
click at [782, 343] on textarea "BALL POINT PEN WATER COLOR PEN HIGH LIGHTER WHITE BOARD MARKER PERMANENT MARKER" at bounding box center [804, 316] width 472 height 79
click at [1110, 583] on input "Marks & Numbers" at bounding box center [1289, 589] width 472 height 29
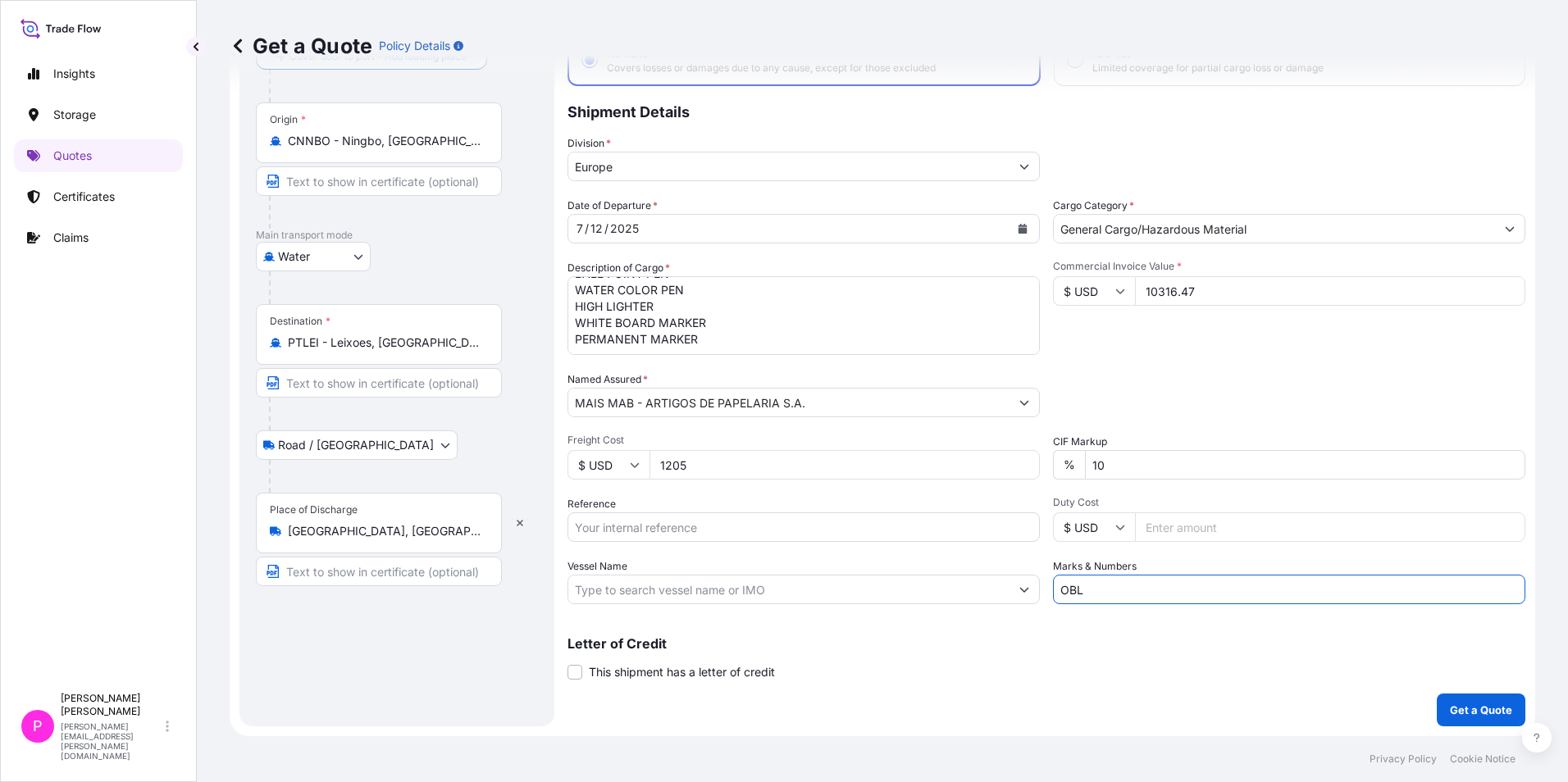
paste input "NBGLEI5667516V"
click at [1057, 590] on input "OBL NBGLEI5667516V / HAWB" at bounding box center [1289, 589] width 472 height 29
click at [1064, 587] on input "OBL NBGLEI5667516V / HAWB" at bounding box center [1289, 589] width 472 height 29
click at [1258, 599] on input "MBL NBGLEI5667516V / HAWB" at bounding box center [1289, 589] width 472 height 29
paste input "CNBSE0093687"
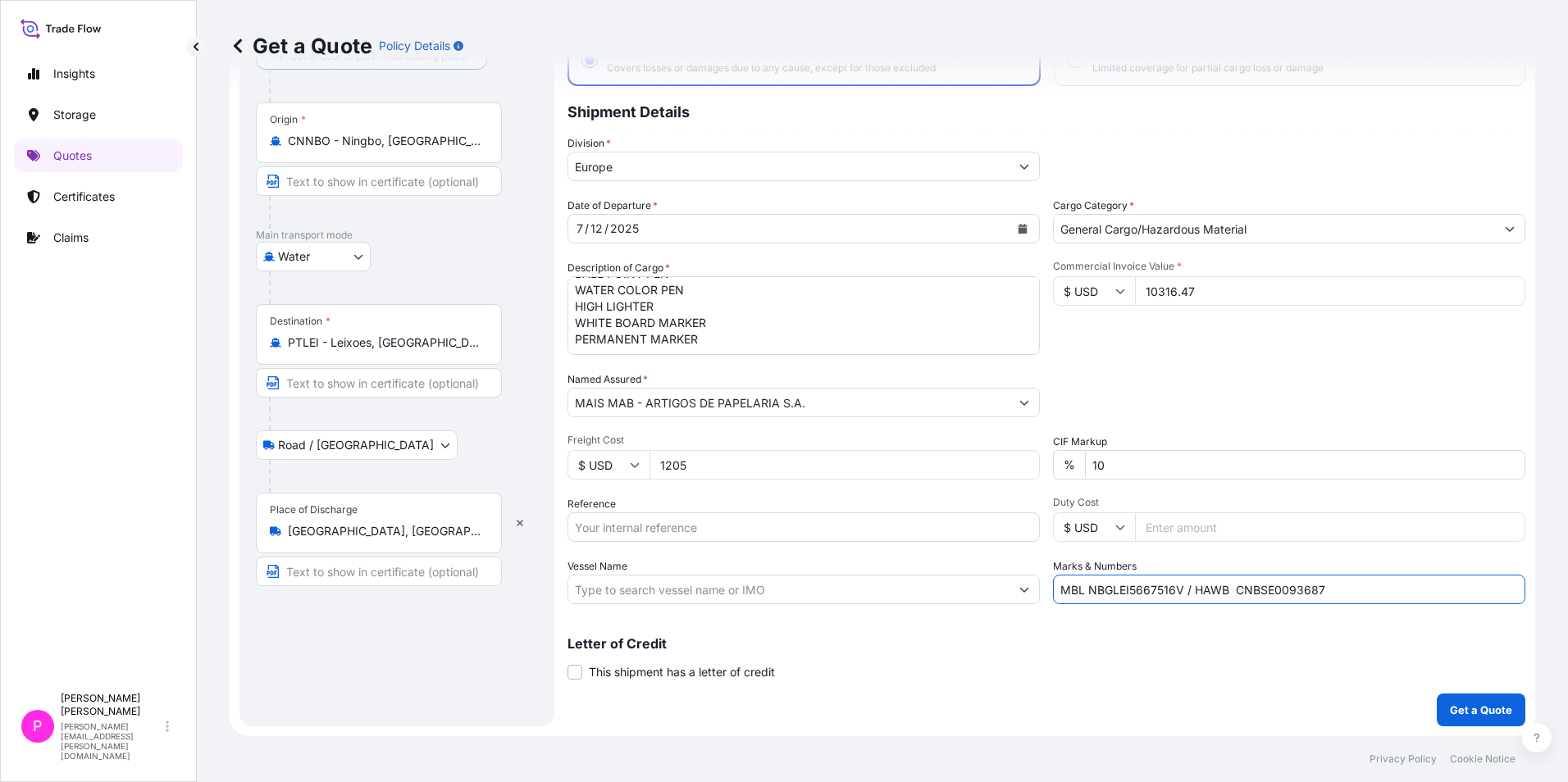
type input "MBL NBGLEI5667516V / HAWB CNBSE0093687"
click at [1471, 711] on p "Get a Quote" at bounding box center [1481, 710] width 62 height 16
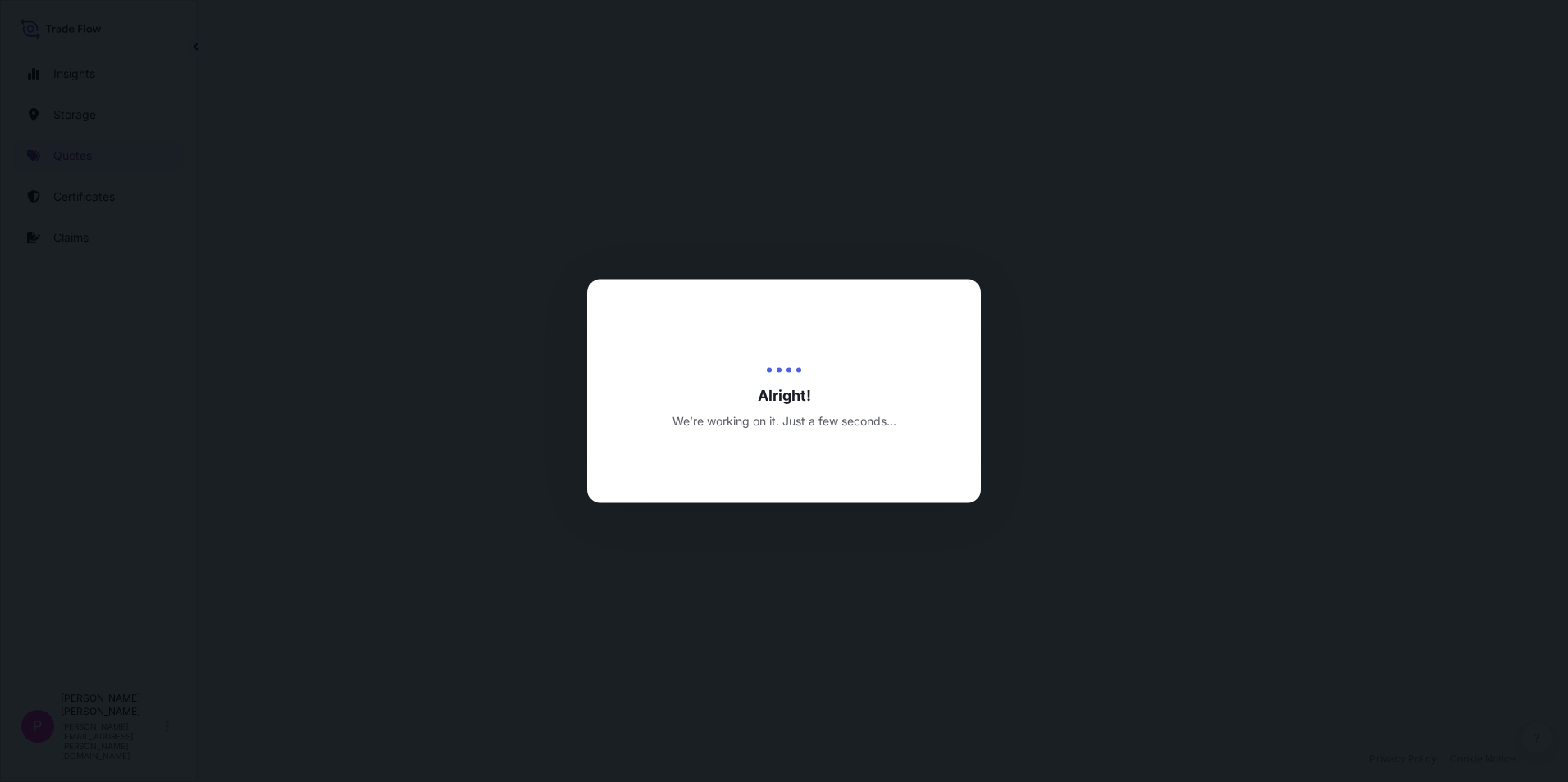
select select "Water"
select select "Road / [GEOGRAPHIC_DATA]"
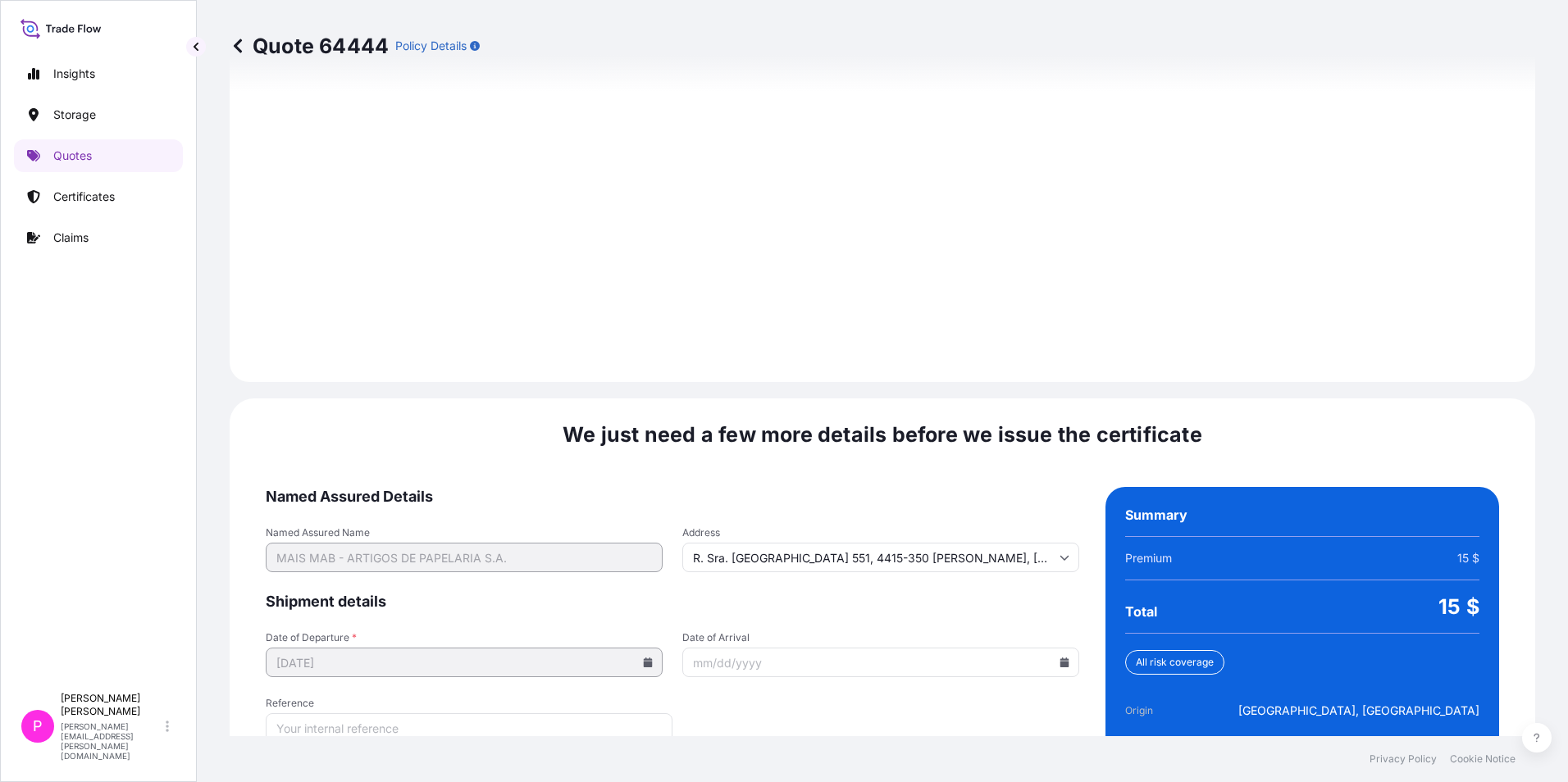
scroll to position [2342, 0]
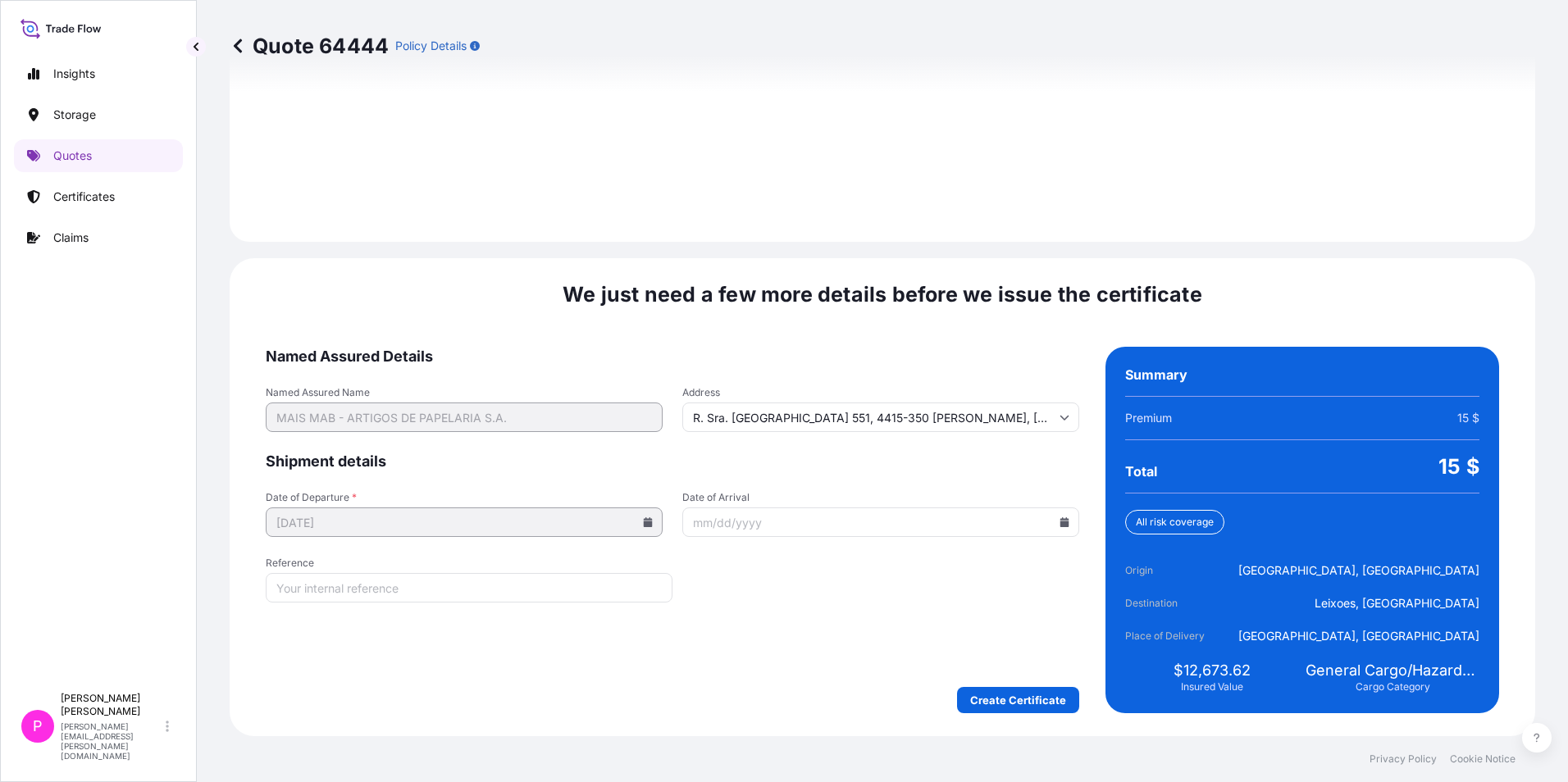
click at [744, 516] on input "Date of Arrival" at bounding box center [881, 521] width 397 height 29
click at [1060, 518] on icon at bounding box center [1064, 522] width 9 height 9
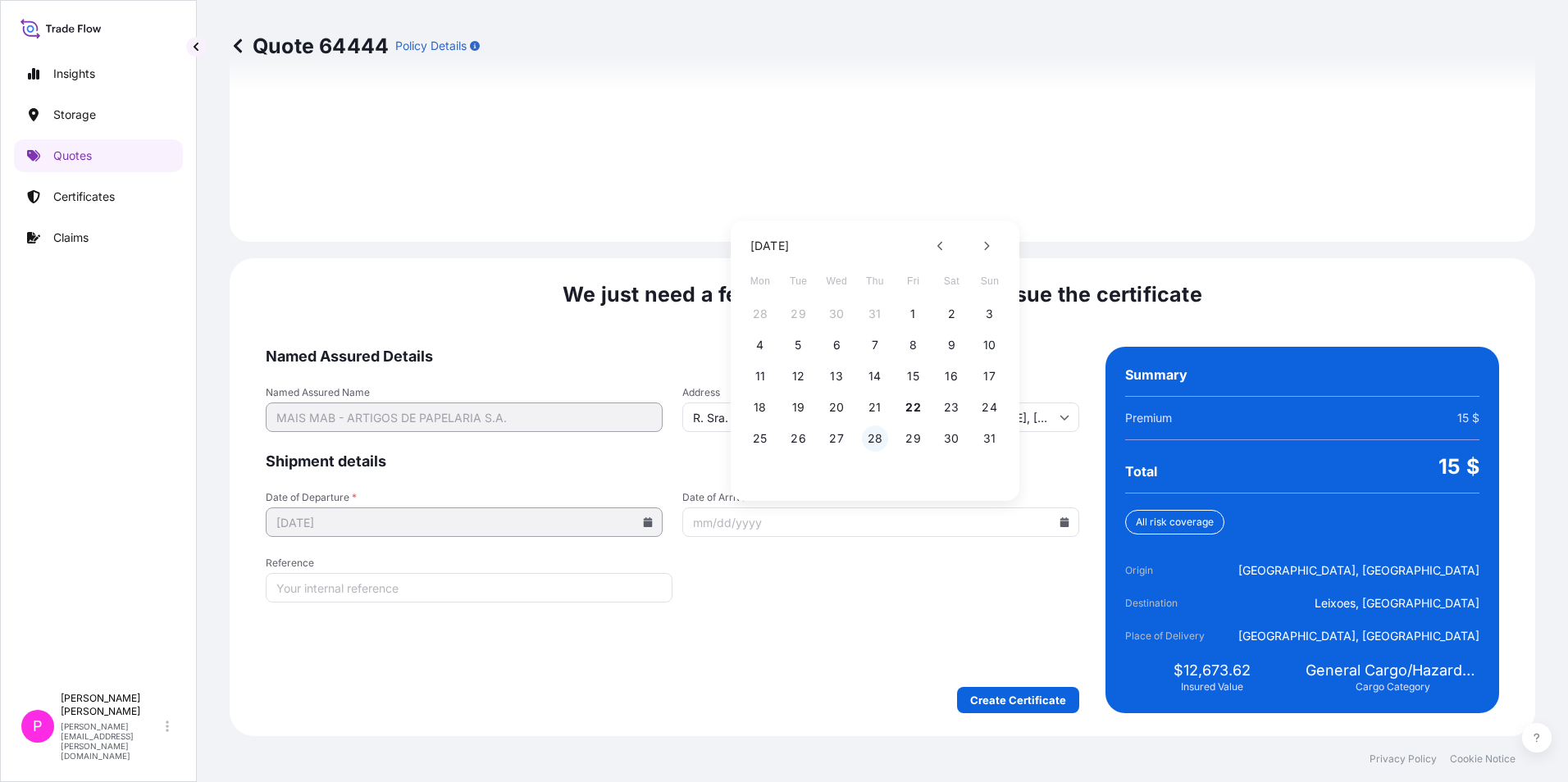
click at [878, 439] on button "28" at bounding box center [875, 439] width 26 height 26
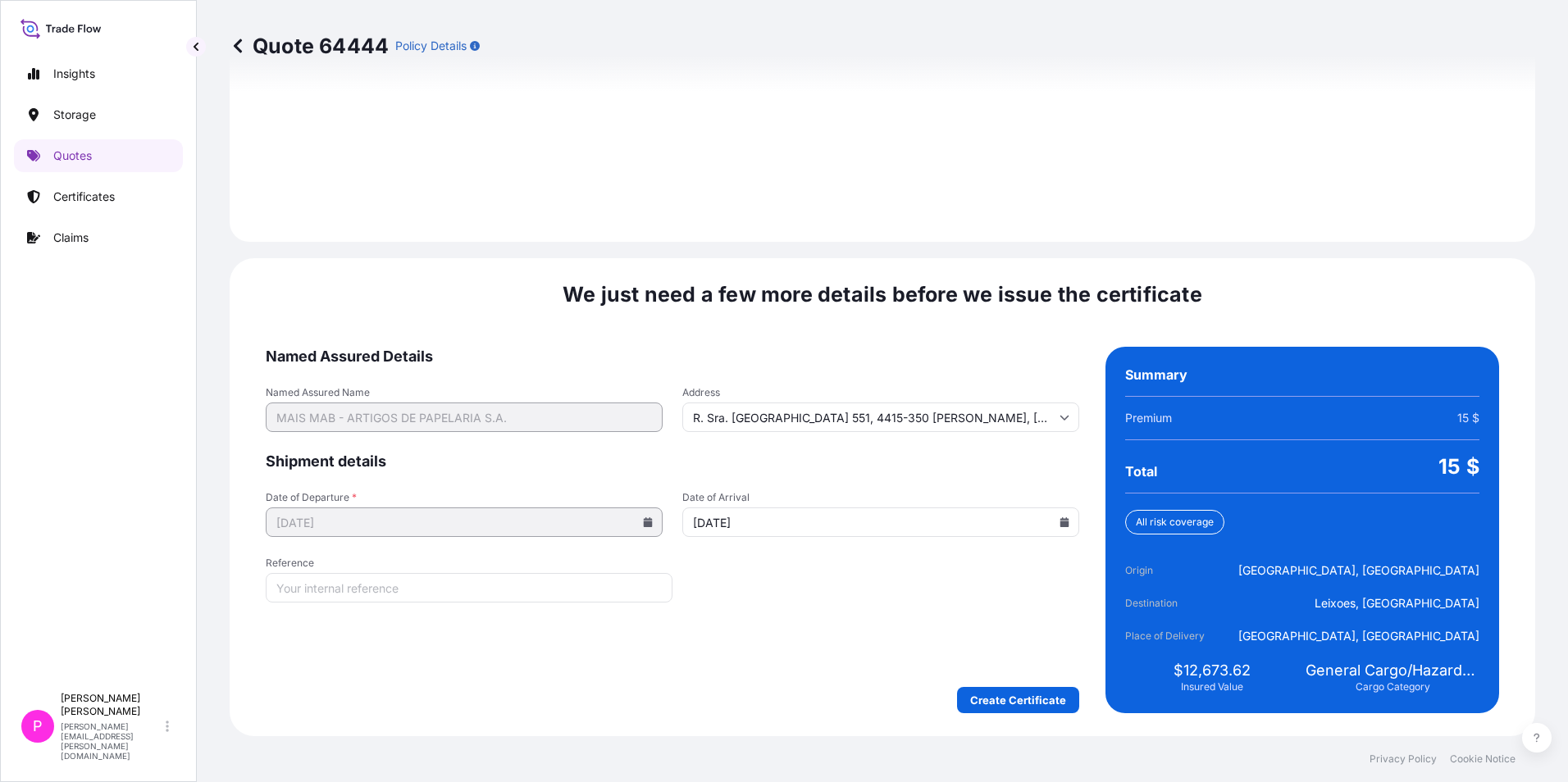
type input "[DATE]"
click at [354, 588] on input "Reference" at bounding box center [469, 587] width 407 height 29
paste input "PT1011000674"
type input "PT1011000674"
